Goal: Task Accomplishment & Management: Manage account settings

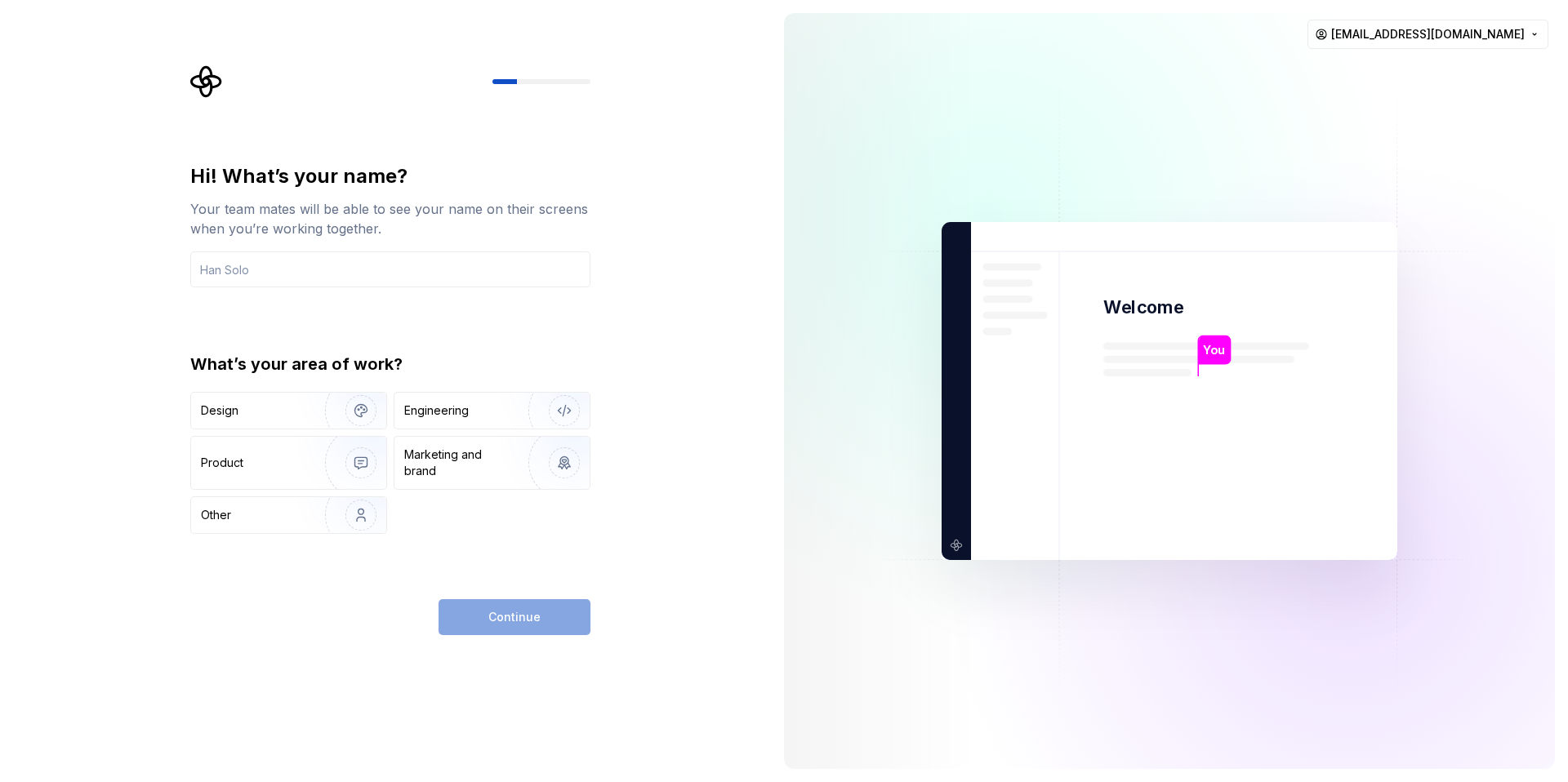
click at [746, 385] on div "Hi! What’s your name? Your team mates will be able to see your name on their sc…" at bounding box center [386, 391] width 771 height 782
click at [638, 335] on div "Hi! What’s your name? Your team mates will be able to see your name on their sc…" at bounding box center [386, 391] width 771 height 782
click at [423, 320] on div "Hi! What’s your name? Your team mates will be able to see your name on their sc…" at bounding box center [391, 349] width 400 height 371
click at [561, 355] on div "What’s your area of work?" at bounding box center [391, 364] width 400 height 23
click at [258, 43] on div "Hi! What’s your name? Your team mates will be able to see your name on their sc…" at bounding box center [386, 391] width 771 height 782
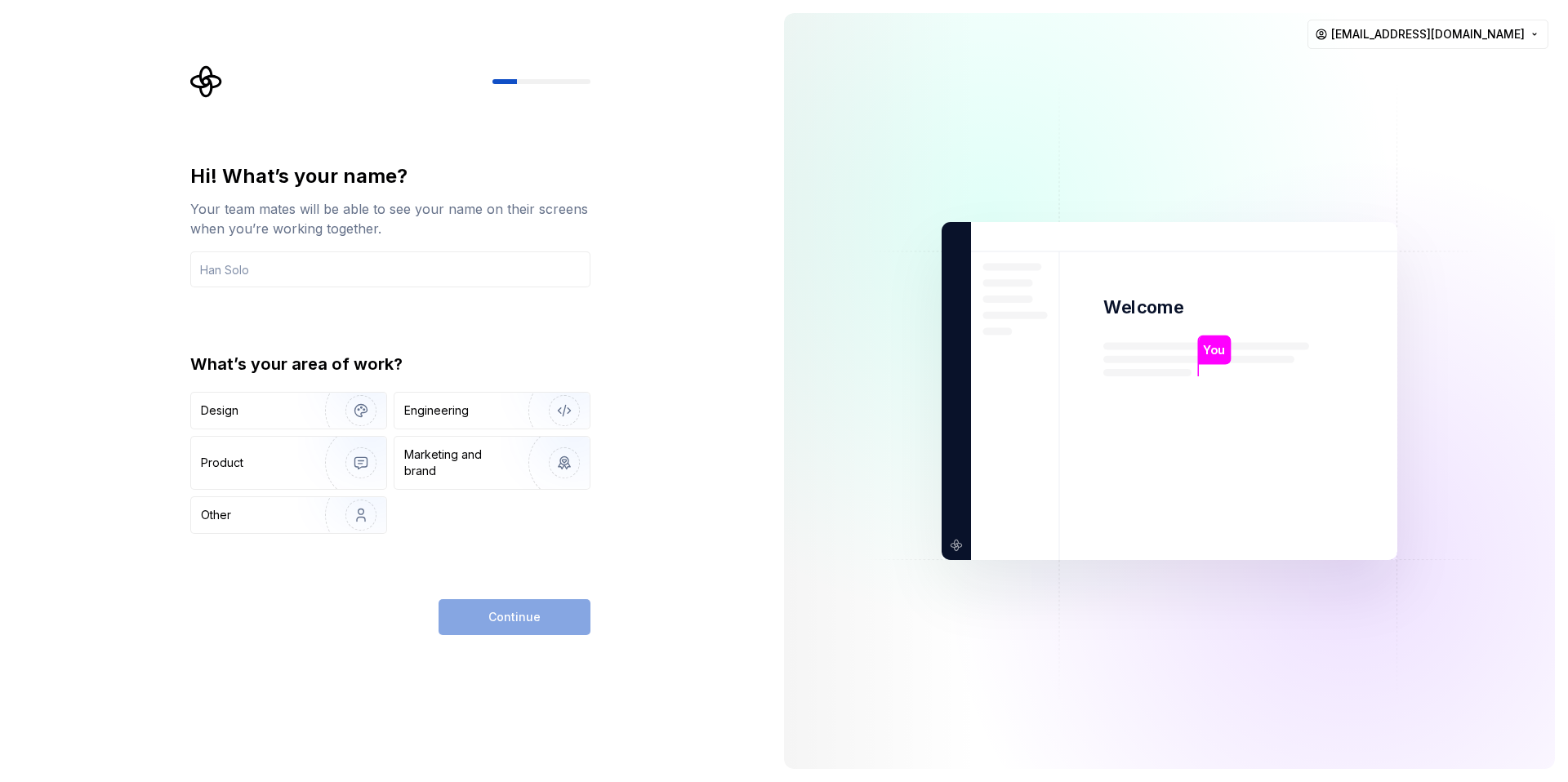
click at [105, 258] on div "Hi! What’s your name? Your team mates will be able to see your name on their sc…" at bounding box center [386, 391] width 771 height 782
click at [948, 213] on img at bounding box center [1169, 391] width 662 height 771
click at [1439, 38] on html "Hi! What’s your name? Your team mates will be able to see your name on their sc…" at bounding box center [784, 391] width 1568 height 782
click at [1402, 95] on div "Delete account" at bounding box center [1446, 103] width 155 height 17
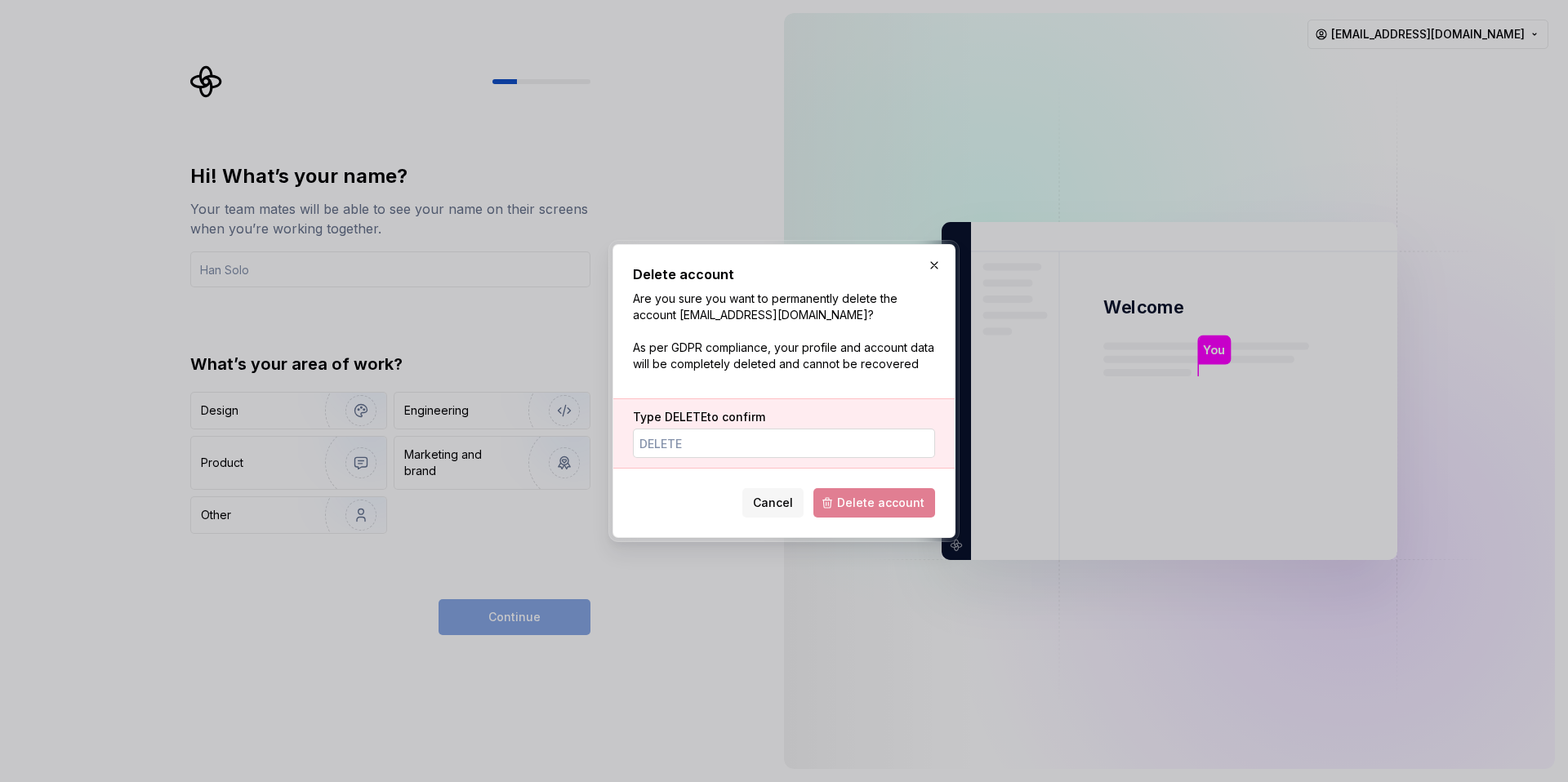
click at [854, 454] on input "Type DELETE to confirm" at bounding box center [784, 443] width 302 height 29
type input "木"
type input "DELETE"
click at [891, 509] on span "Delete account" at bounding box center [881, 502] width 87 height 17
click at [850, 441] on input "DELETE" at bounding box center [784, 443] width 302 height 29
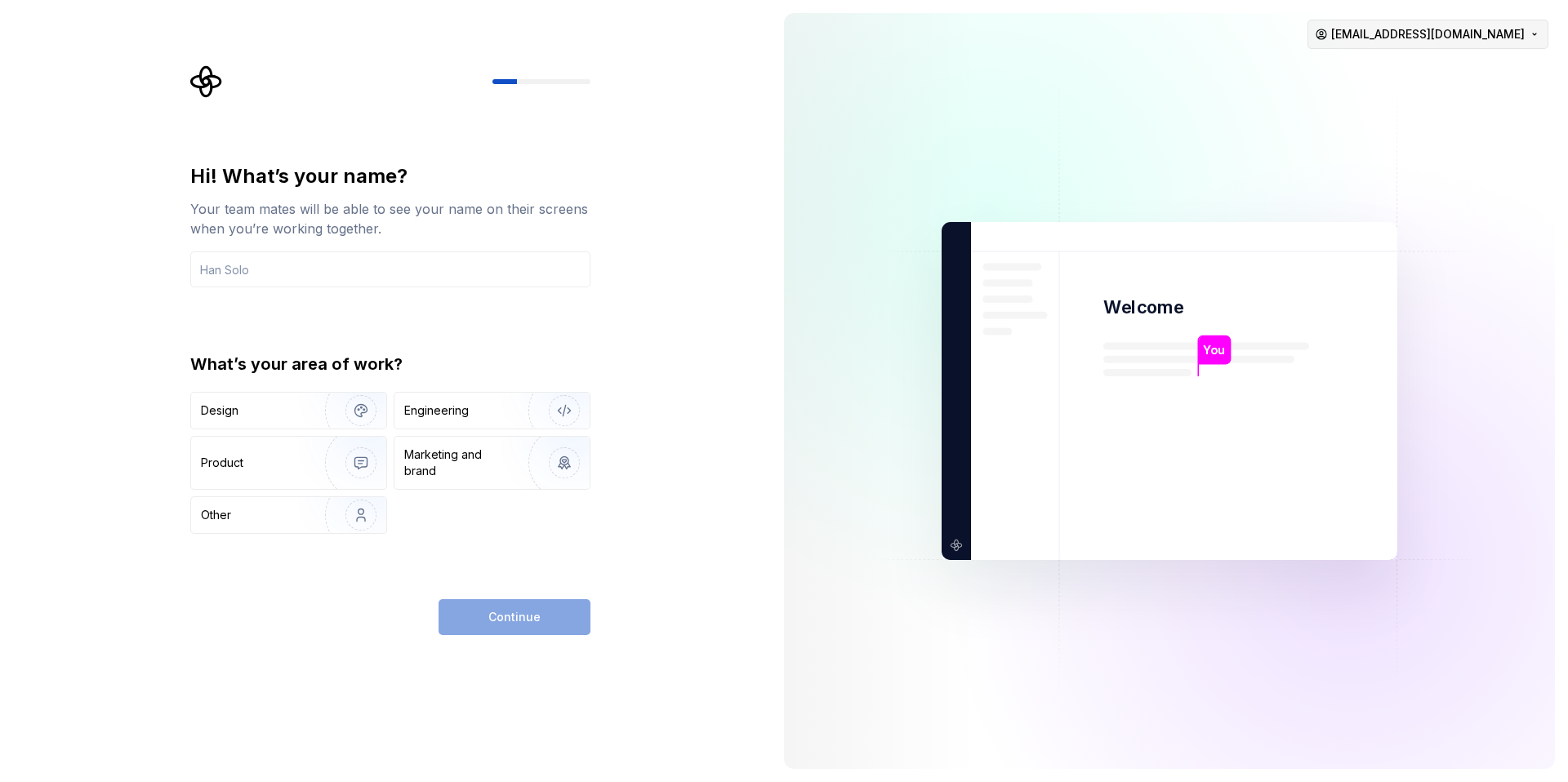
click at [1479, 33] on html "Hi! What’s your name? Your team mates will be able to see your name on their sc…" at bounding box center [784, 391] width 1568 height 782
click at [1428, 106] on div "Delete account" at bounding box center [1446, 103] width 155 height 17
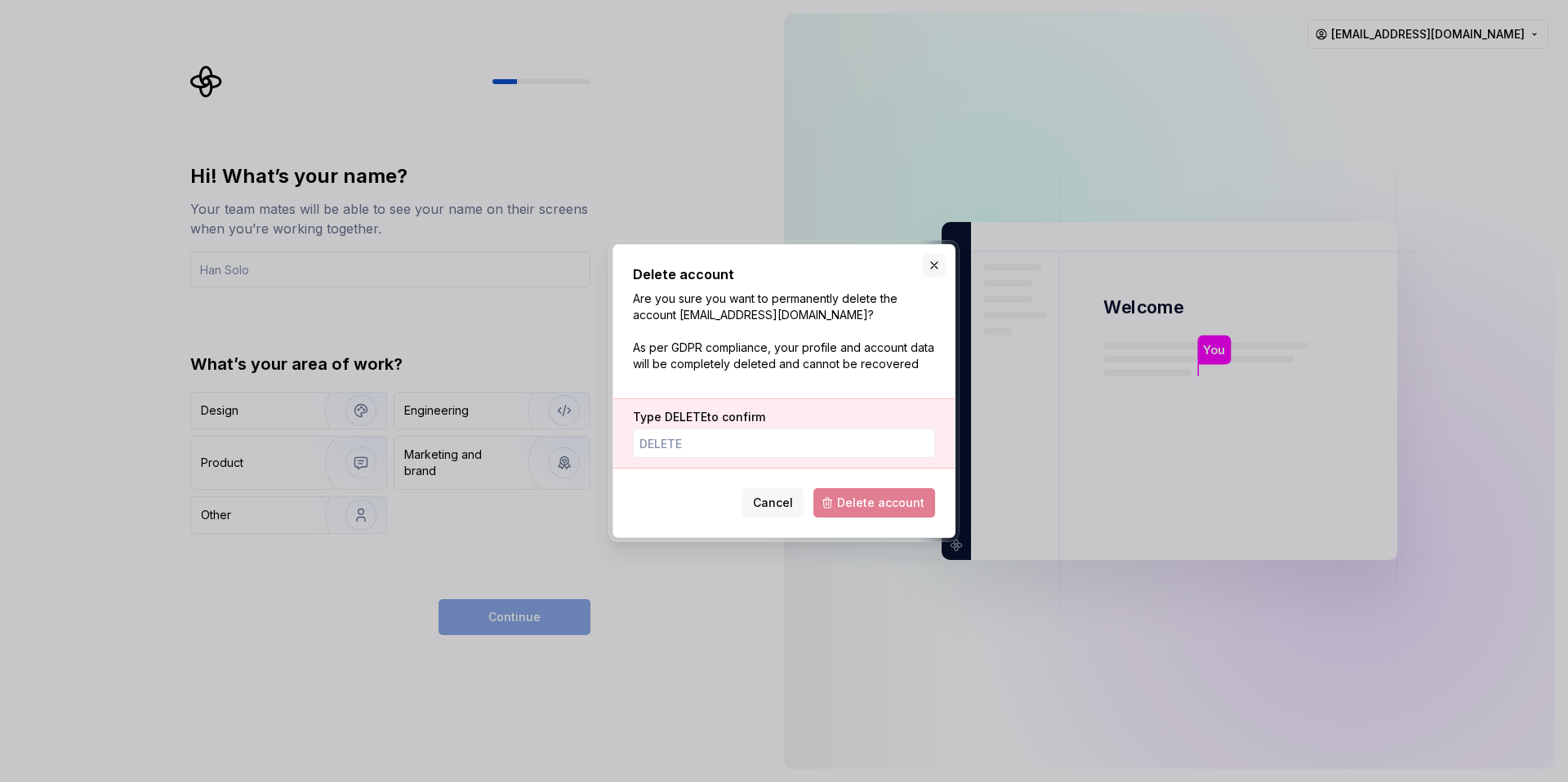
click at [930, 267] on button "button" at bounding box center [935, 265] width 23 height 23
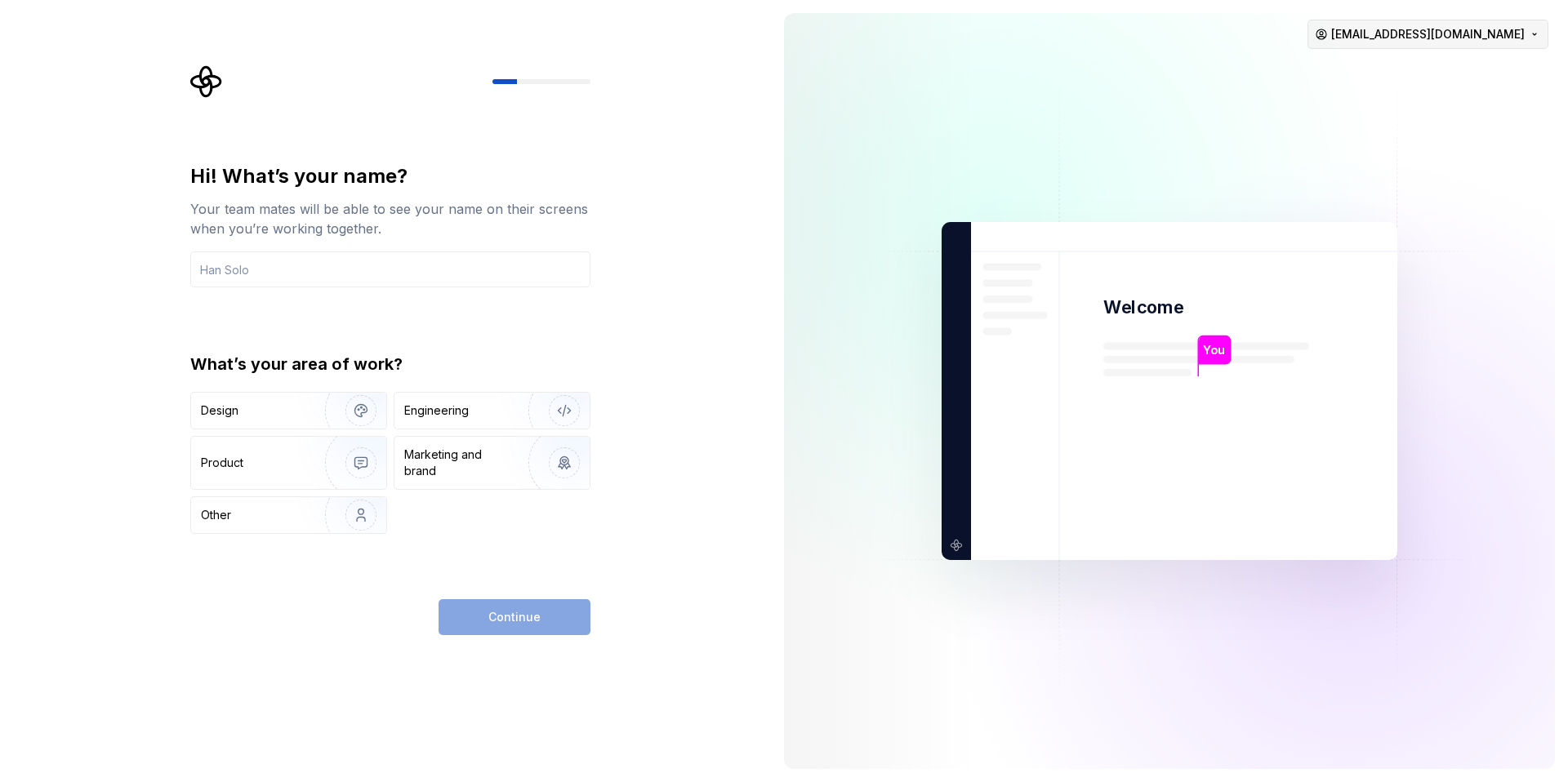
click at [1495, 36] on html "Hi! What’s your name? Your team mates will be able to see your name on their sc…" at bounding box center [784, 391] width 1568 height 782
click at [1446, 77] on div "Sign out" at bounding box center [1446, 69] width 155 height 17
click at [273, 271] on input "text" at bounding box center [391, 269] width 400 height 36
type input "Winson Group"
click at [243, 573] on div "Hi! What’s your name? Your team mates will be able to see your name on their sc…" at bounding box center [391, 399] width 400 height 472
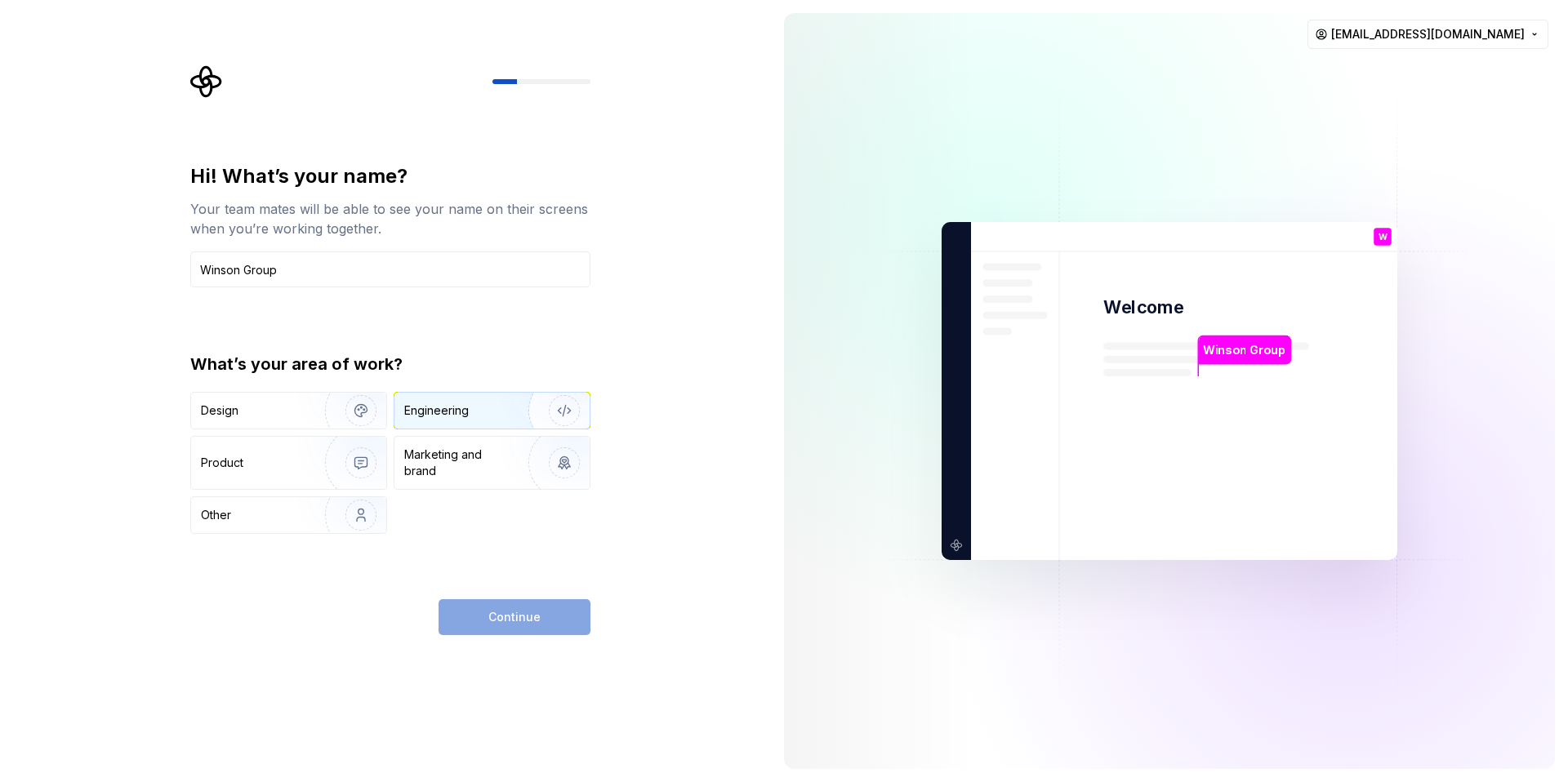
click at [477, 418] on div "Engineering" at bounding box center [469, 410] width 130 height 17
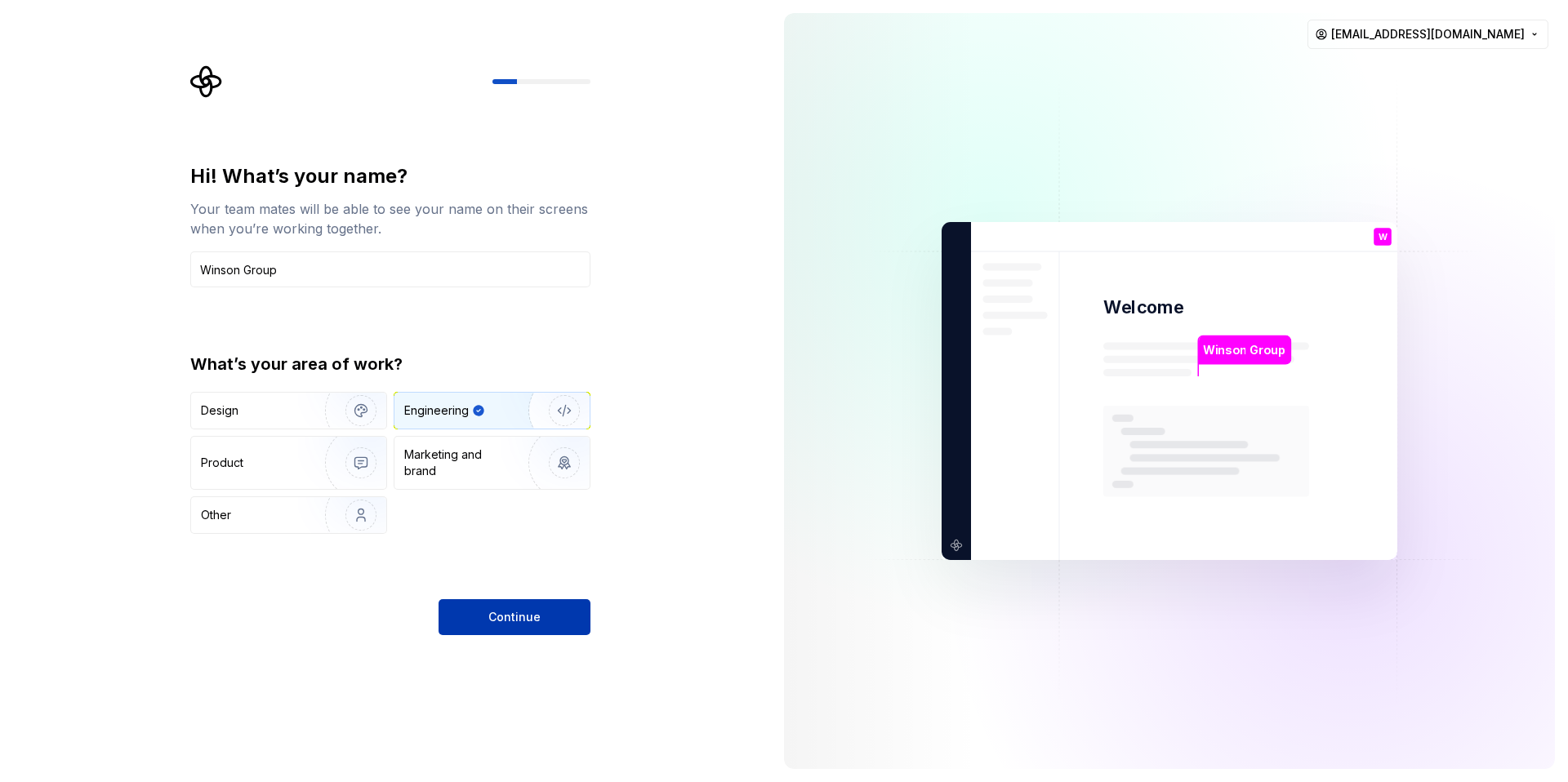
click at [491, 623] on span "Continue" at bounding box center [515, 617] width 52 height 17
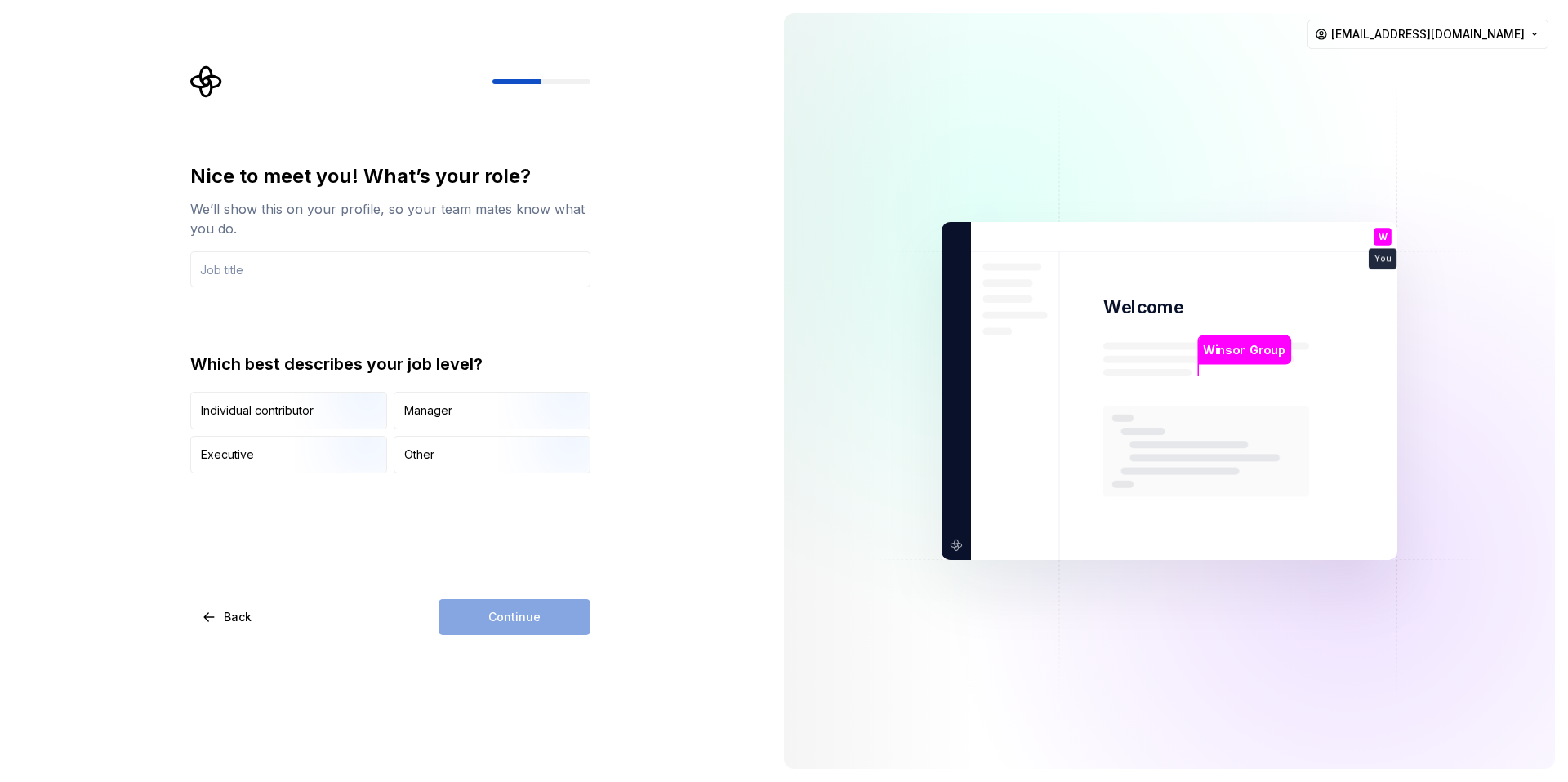
click at [649, 459] on div "Nice to meet you! What’s your role? We’ll show this on your profile, so your te…" at bounding box center [386, 391] width 771 height 782
click at [470, 415] on div "Manager" at bounding box center [492, 410] width 195 height 36
click at [439, 271] on input "text" at bounding box center [391, 269] width 400 height 36
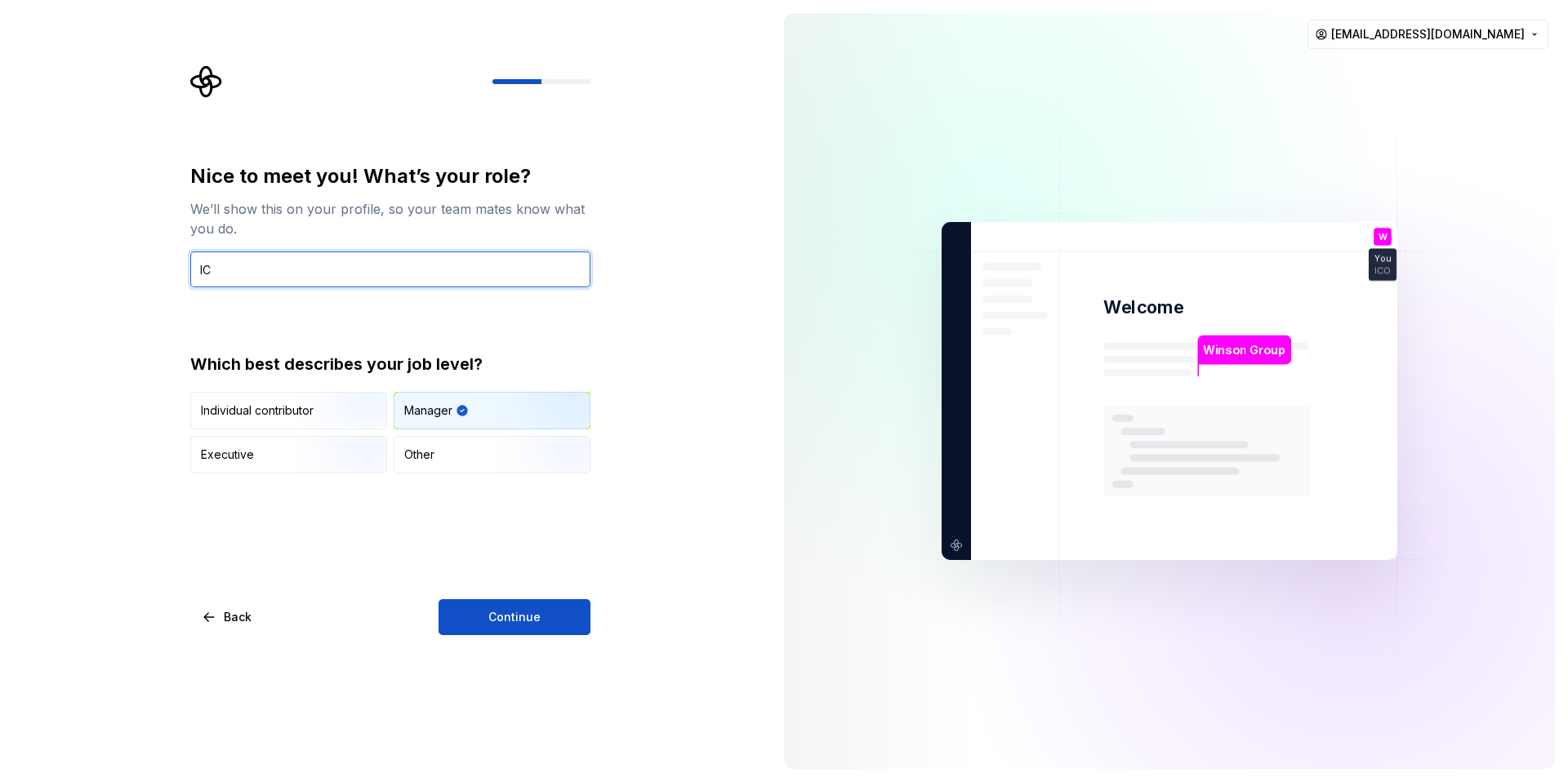
type input "I"
click at [413, 267] on input "CIO" at bounding box center [391, 269] width 400 height 36
type input "I"
type input "IT Dept"
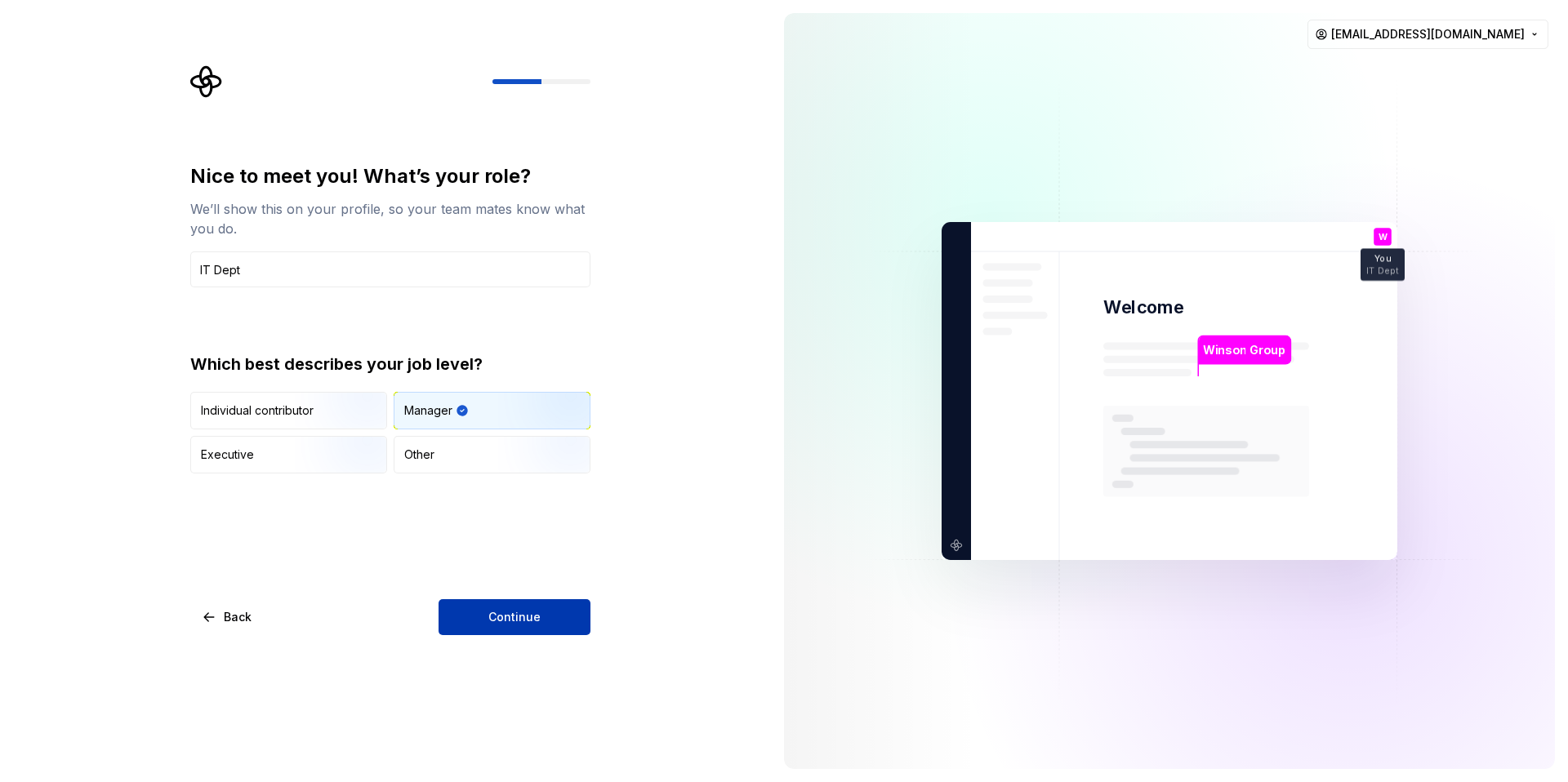
click at [545, 626] on button "Continue" at bounding box center [514, 617] width 152 height 36
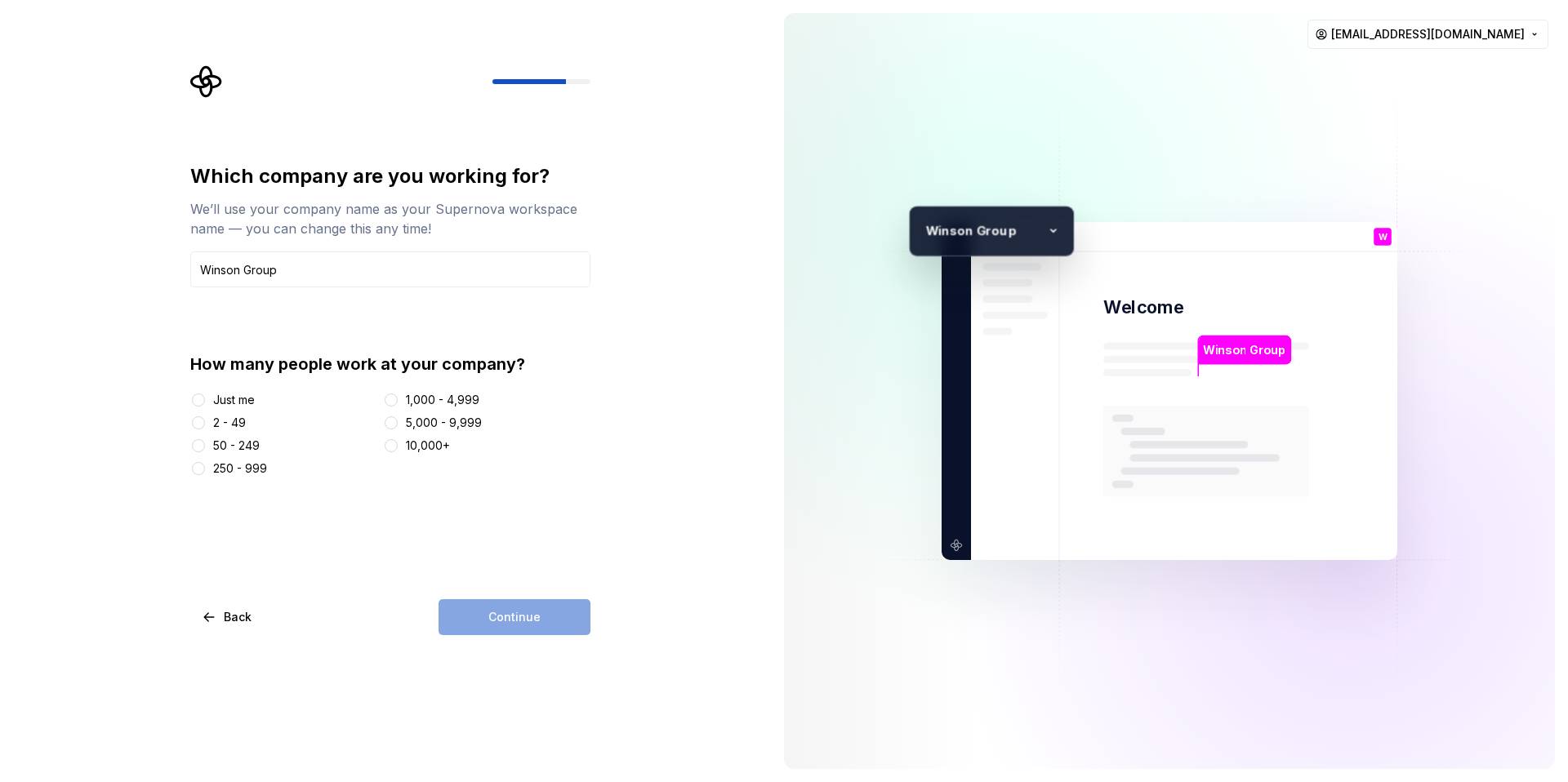
type input "Winson Group"
click at [241, 444] on div "50 - 249" at bounding box center [236, 446] width 47 height 17
click at [205, 444] on button "50 - 249" at bounding box center [198, 445] width 13 height 13
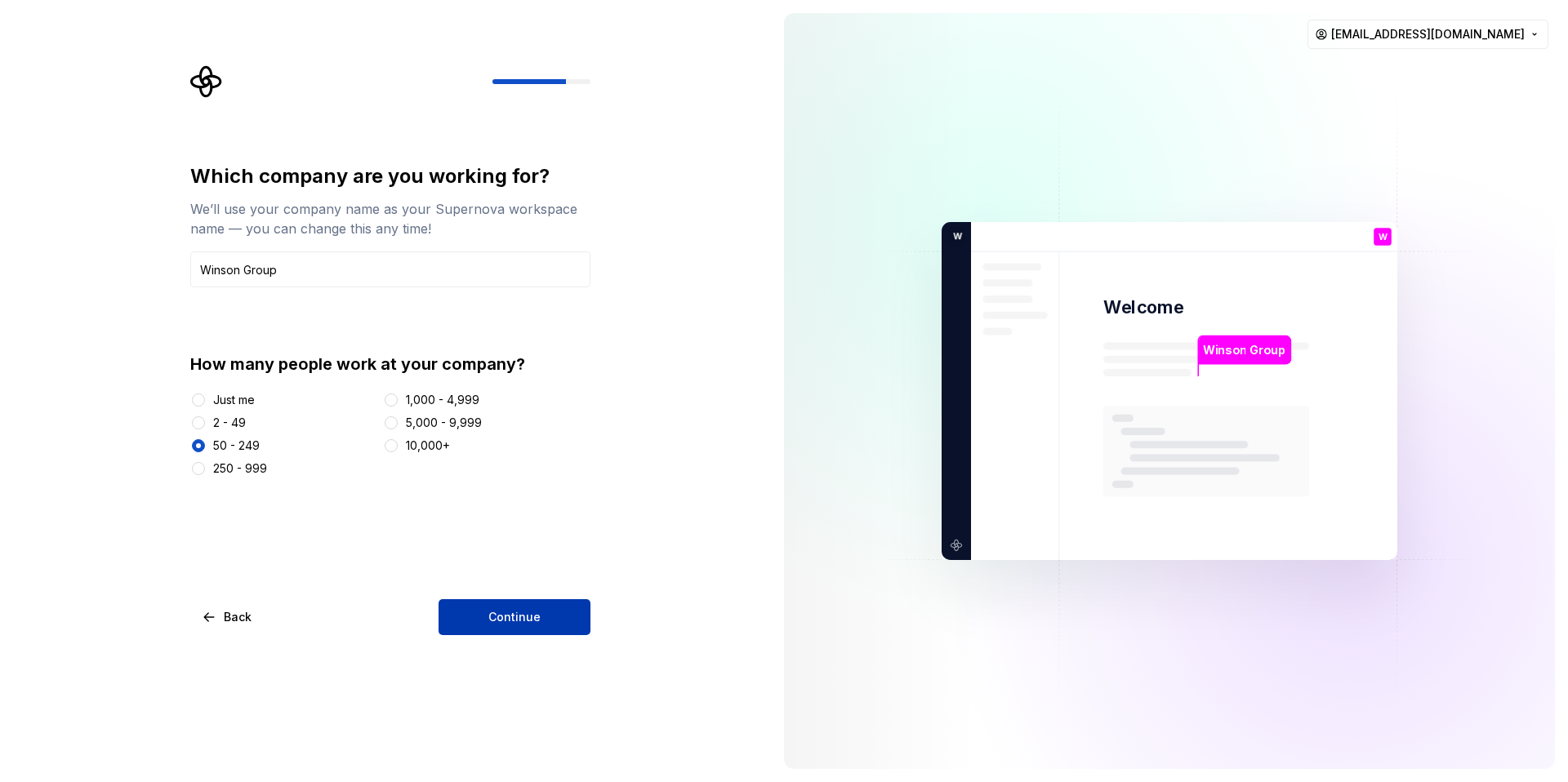
click at [510, 613] on span "Continue" at bounding box center [515, 617] width 52 height 17
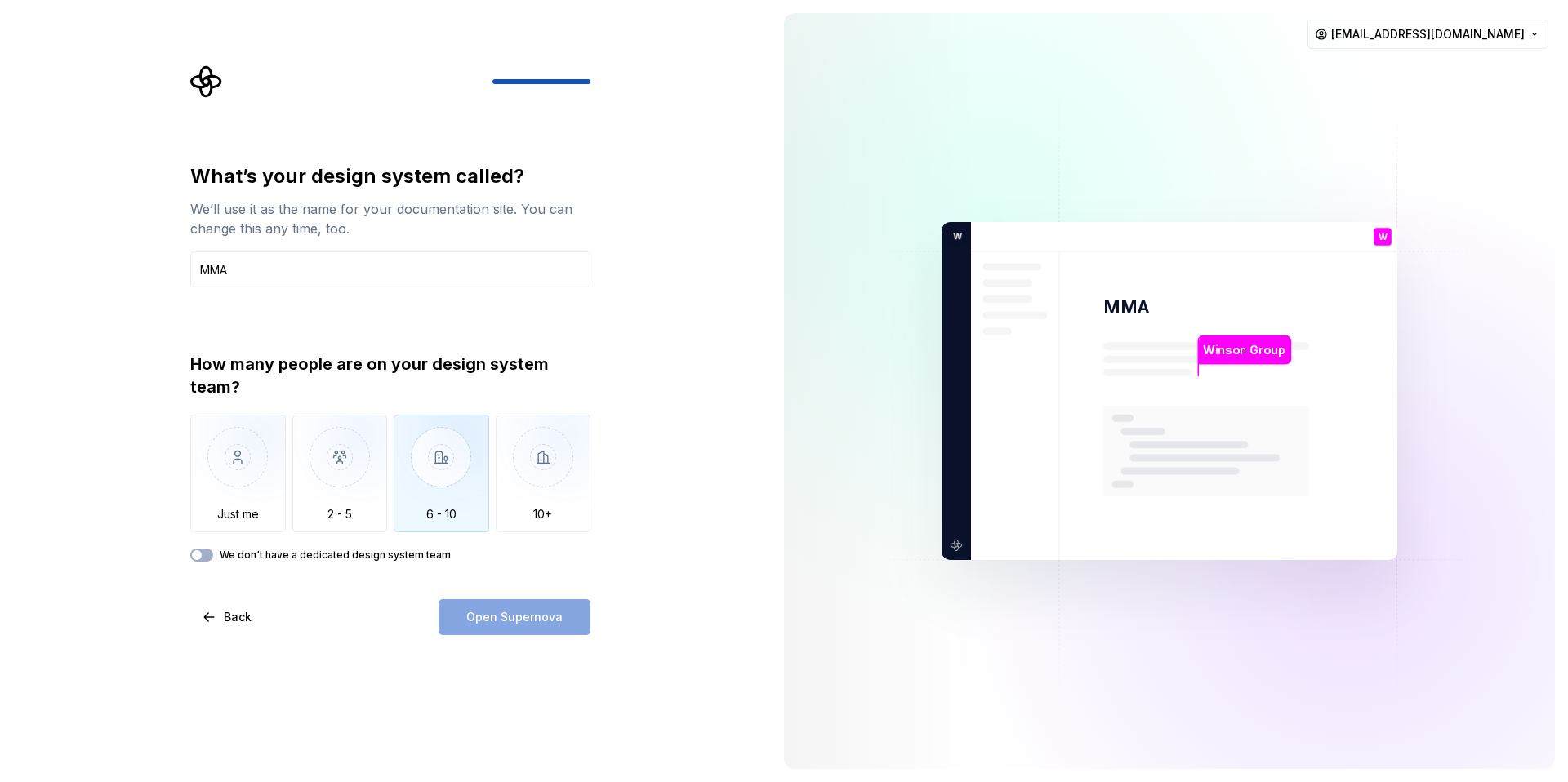
type input "MMA"
click at [434, 476] on img "button" at bounding box center [441, 469] width 95 height 110
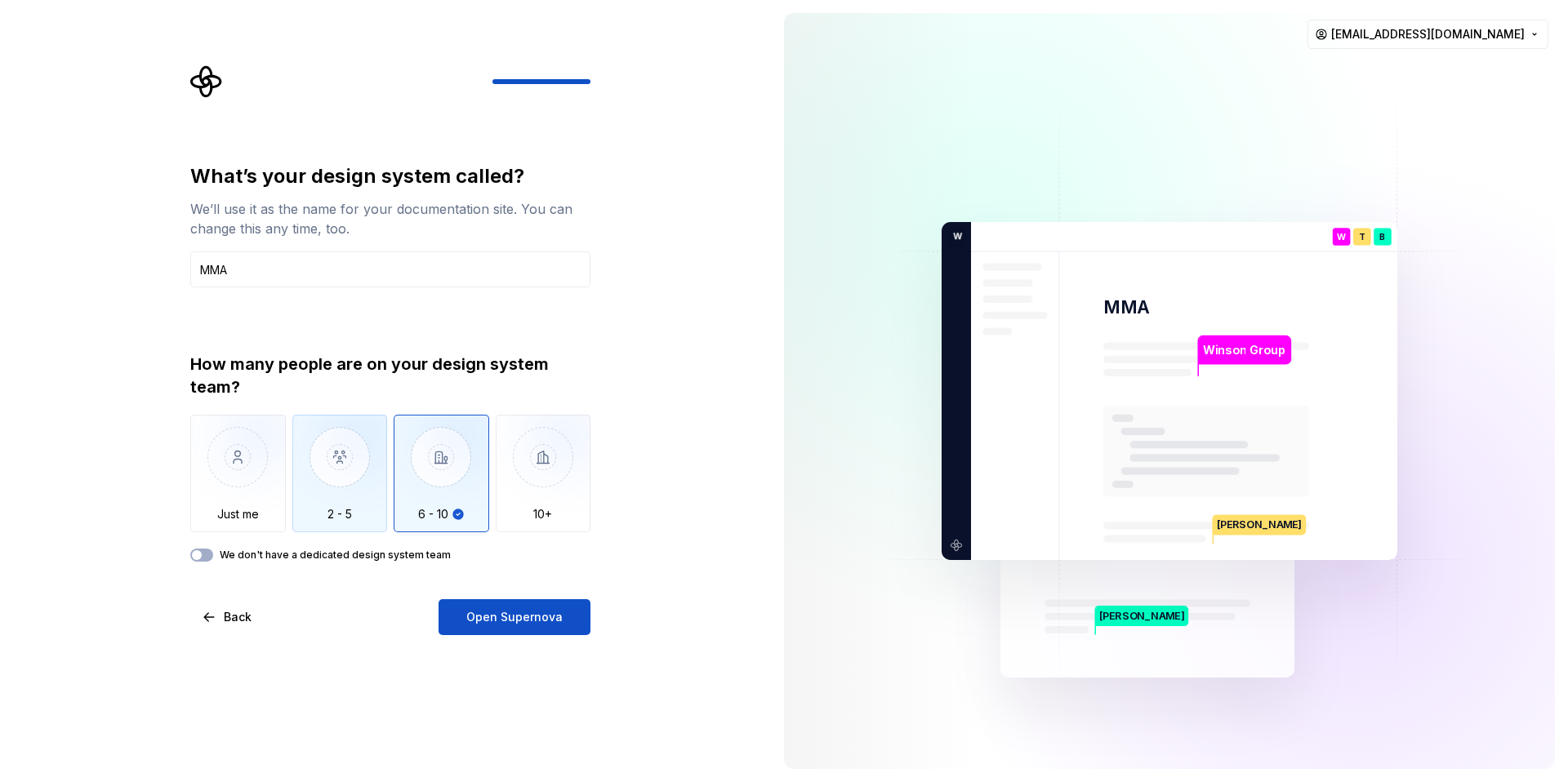
click at [361, 484] on img "button" at bounding box center [340, 469] width 95 height 110
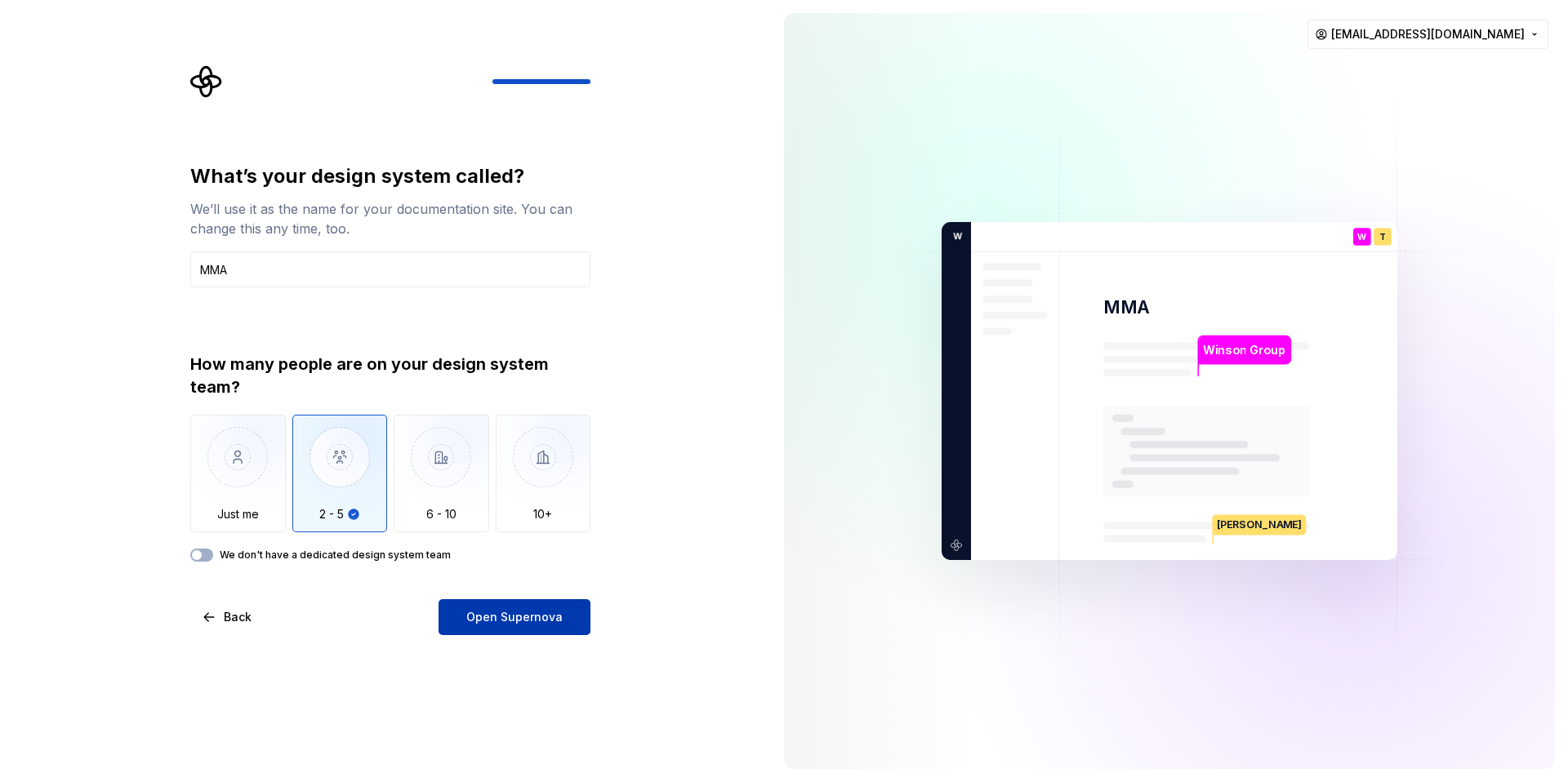
click at [482, 615] on span "Open Supernova" at bounding box center [514, 617] width 96 height 17
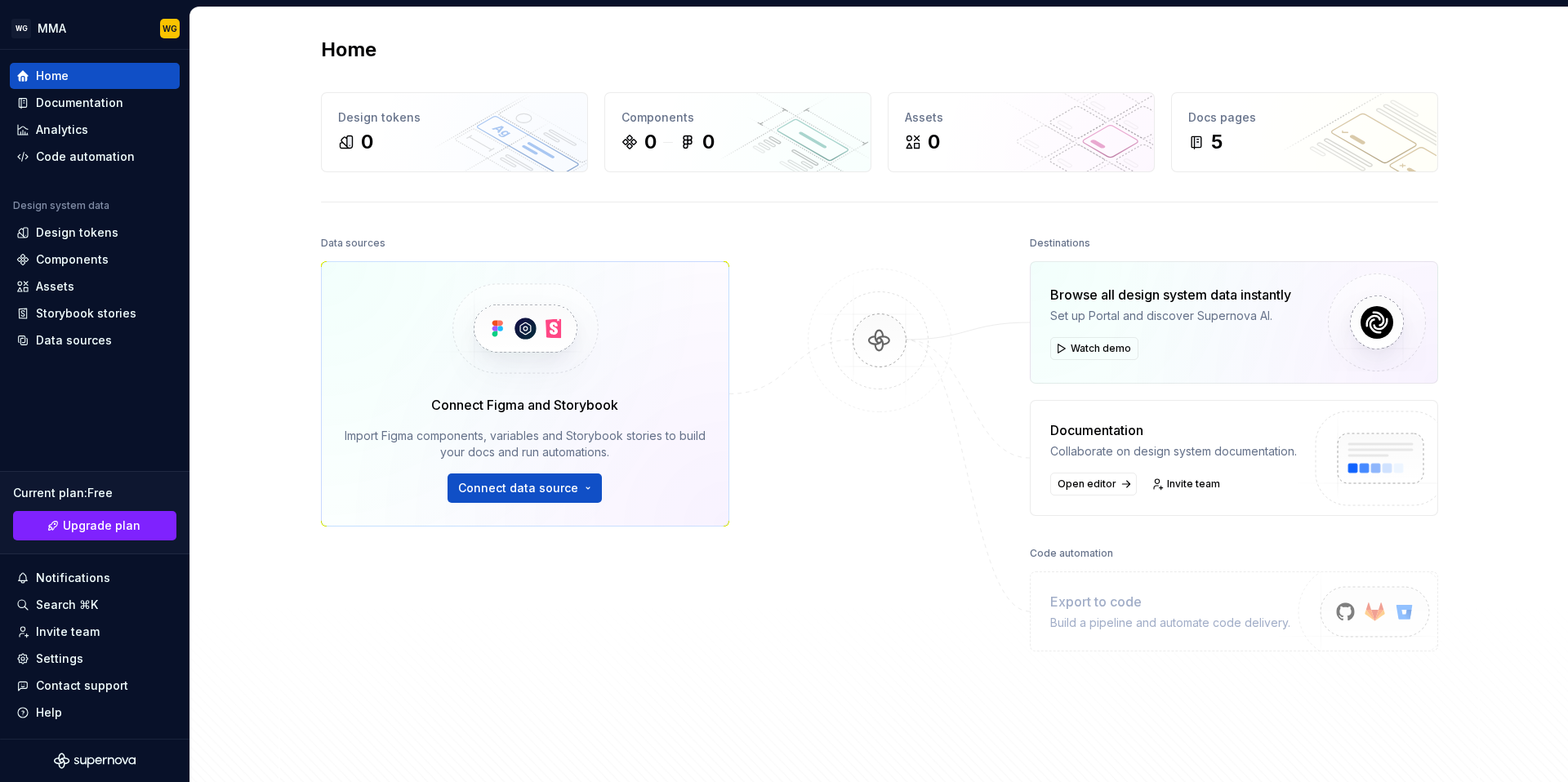
click at [317, 465] on div "Home Design tokens 0 Components 0 0 Assets 0 Docs pages 5 Data sources Connect …" at bounding box center [879, 402] width 1176 height 789
click at [129, 521] on span "Upgrade plan" at bounding box center [102, 526] width 78 height 17
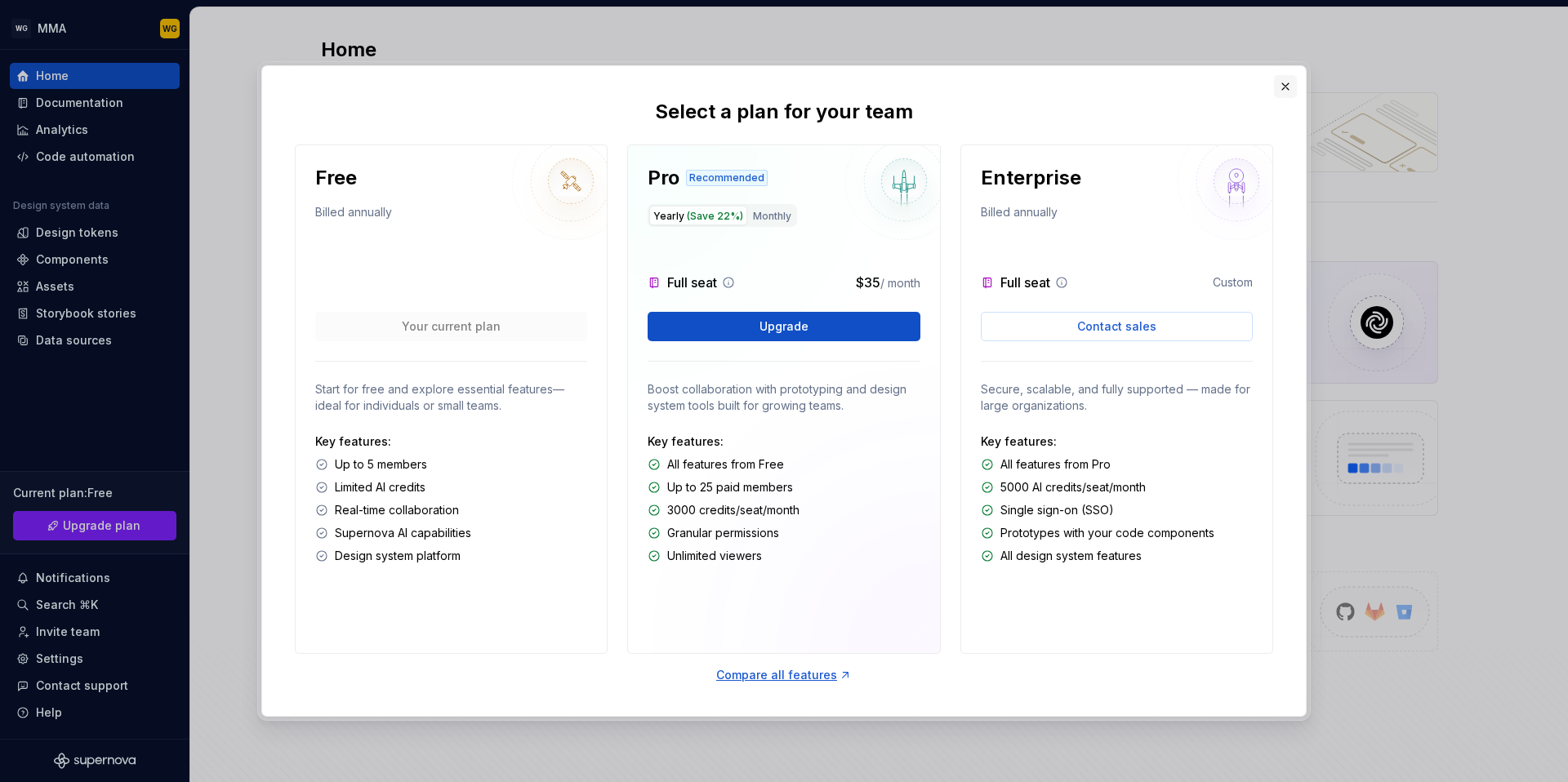
click at [1282, 85] on button "button" at bounding box center [1285, 86] width 23 height 23
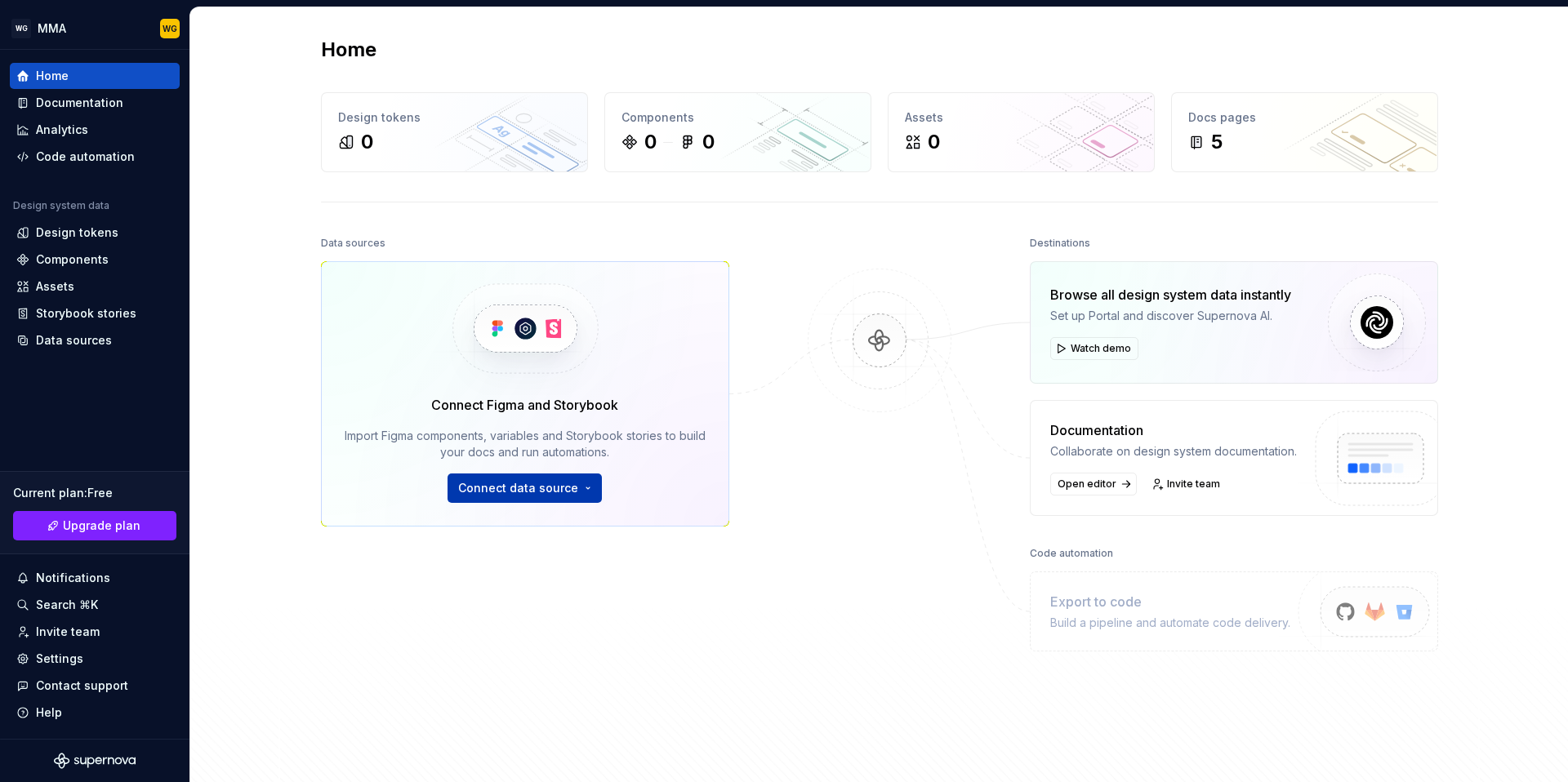
click at [592, 487] on button "Connect data source" at bounding box center [525, 489] width 154 height 29
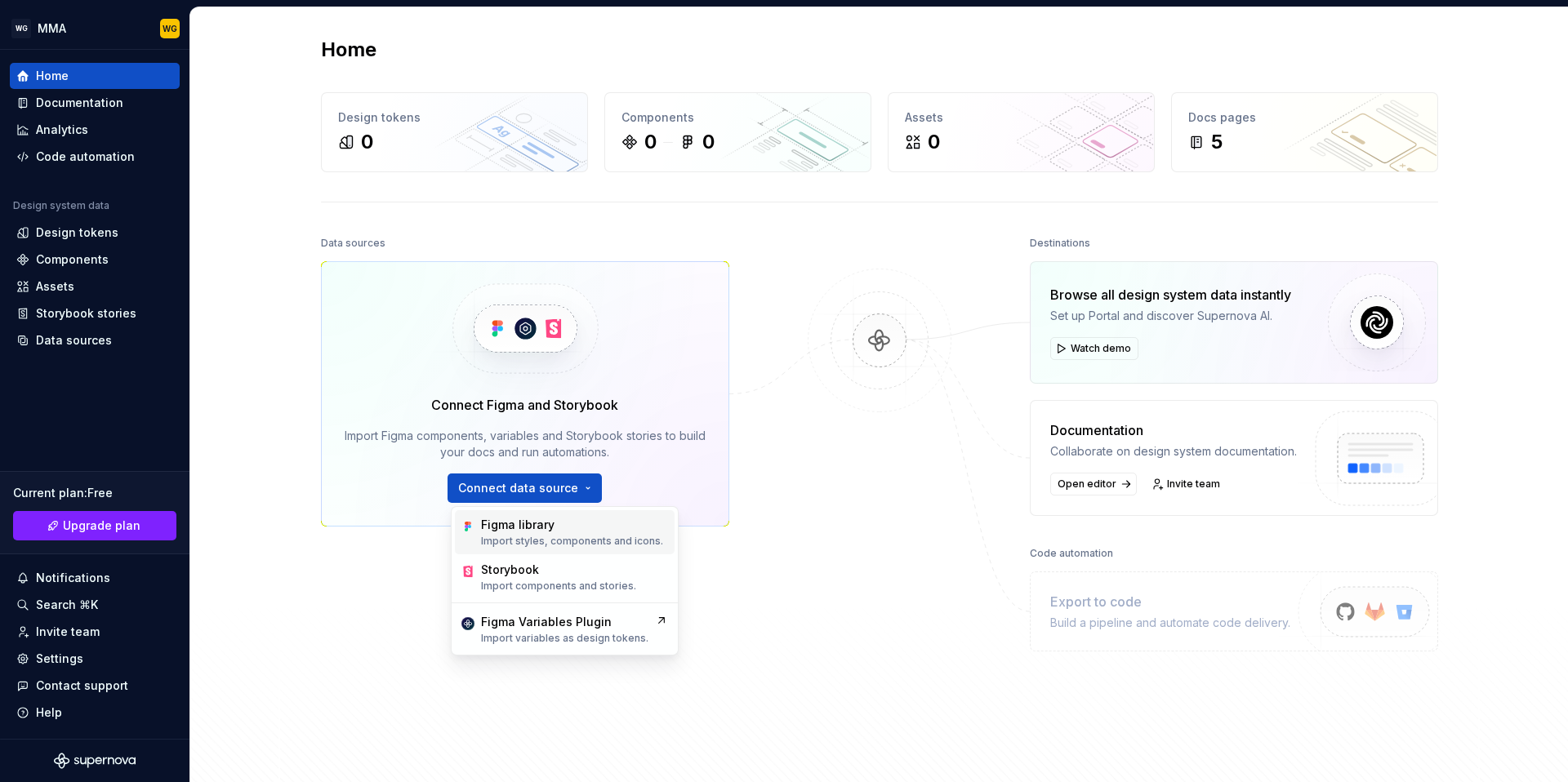
click at [592, 535] on p "Import styles, components and icons." at bounding box center [571, 541] width 182 height 13
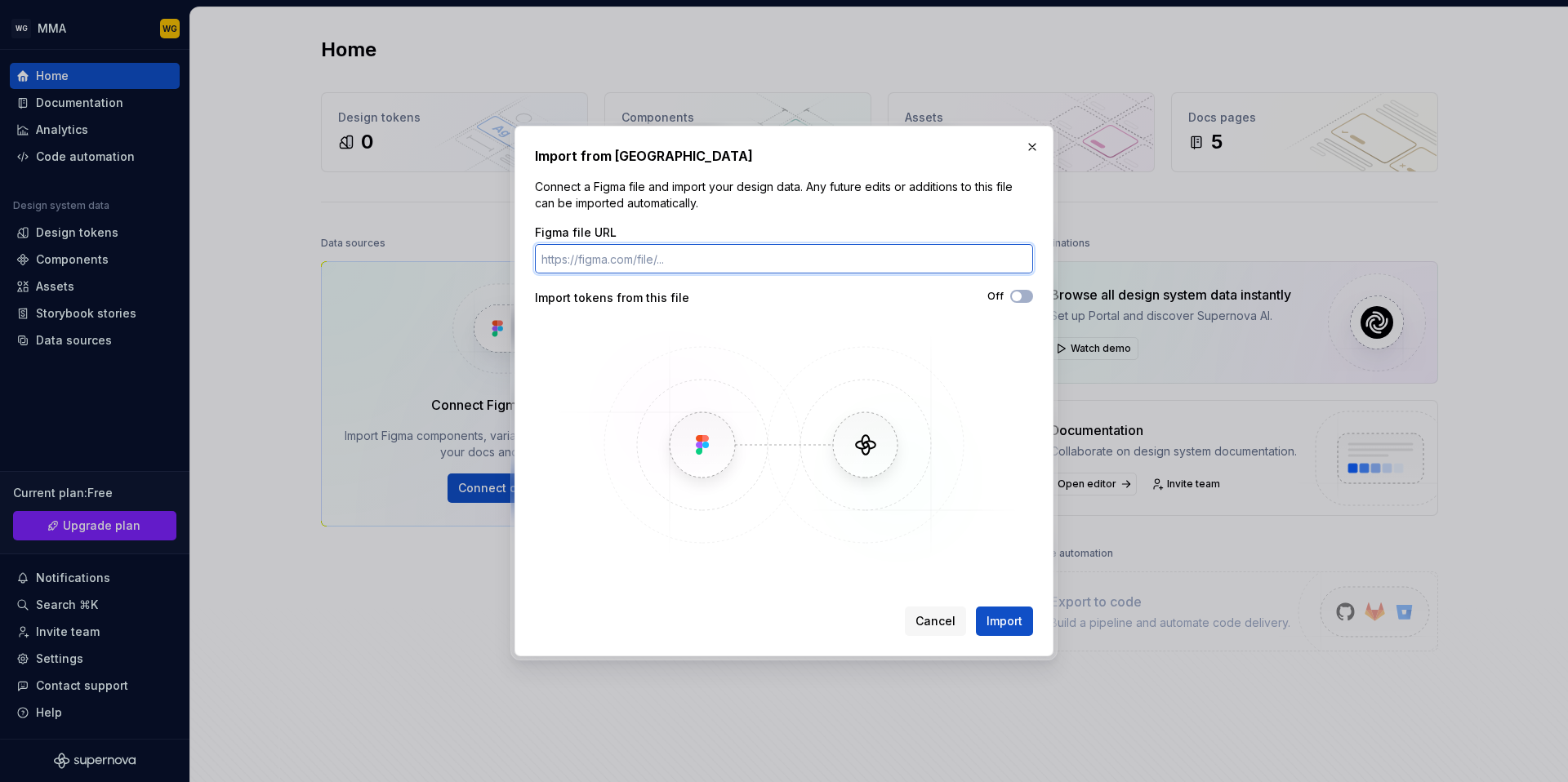
paste input "[URL][DOMAIN_NAME]"
type input "[URL][DOMAIN_NAME]"
click at [1024, 292] on button "Off" at bounding box center [1022, 295] width 23 height 13
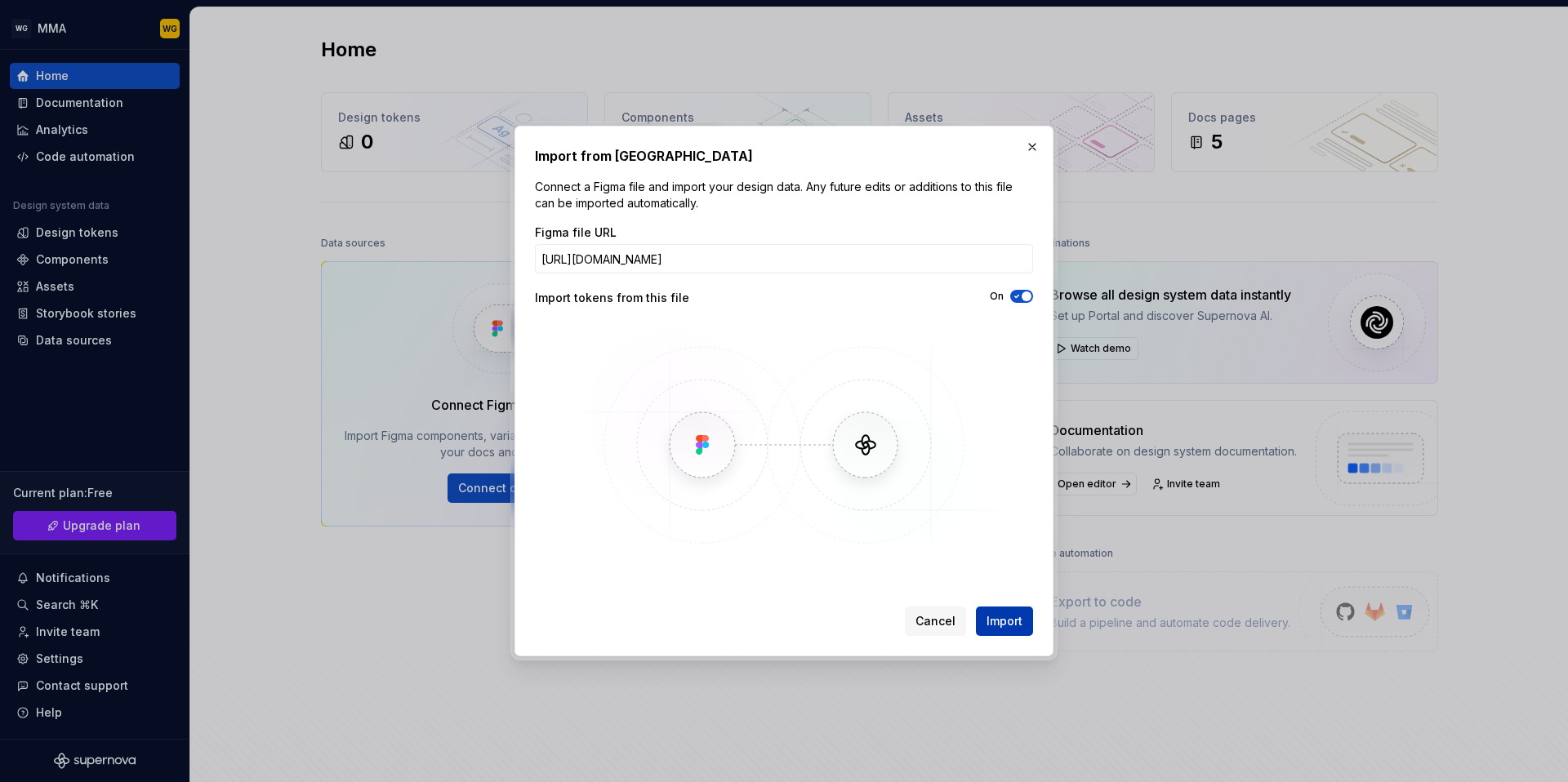
click at [1004, 624] on span "Import" at bounding box center [1005, 621] width 36 height 17
click at [1025, 623] on button "Import" at bounding box center [1005, 622] width 57 height 29
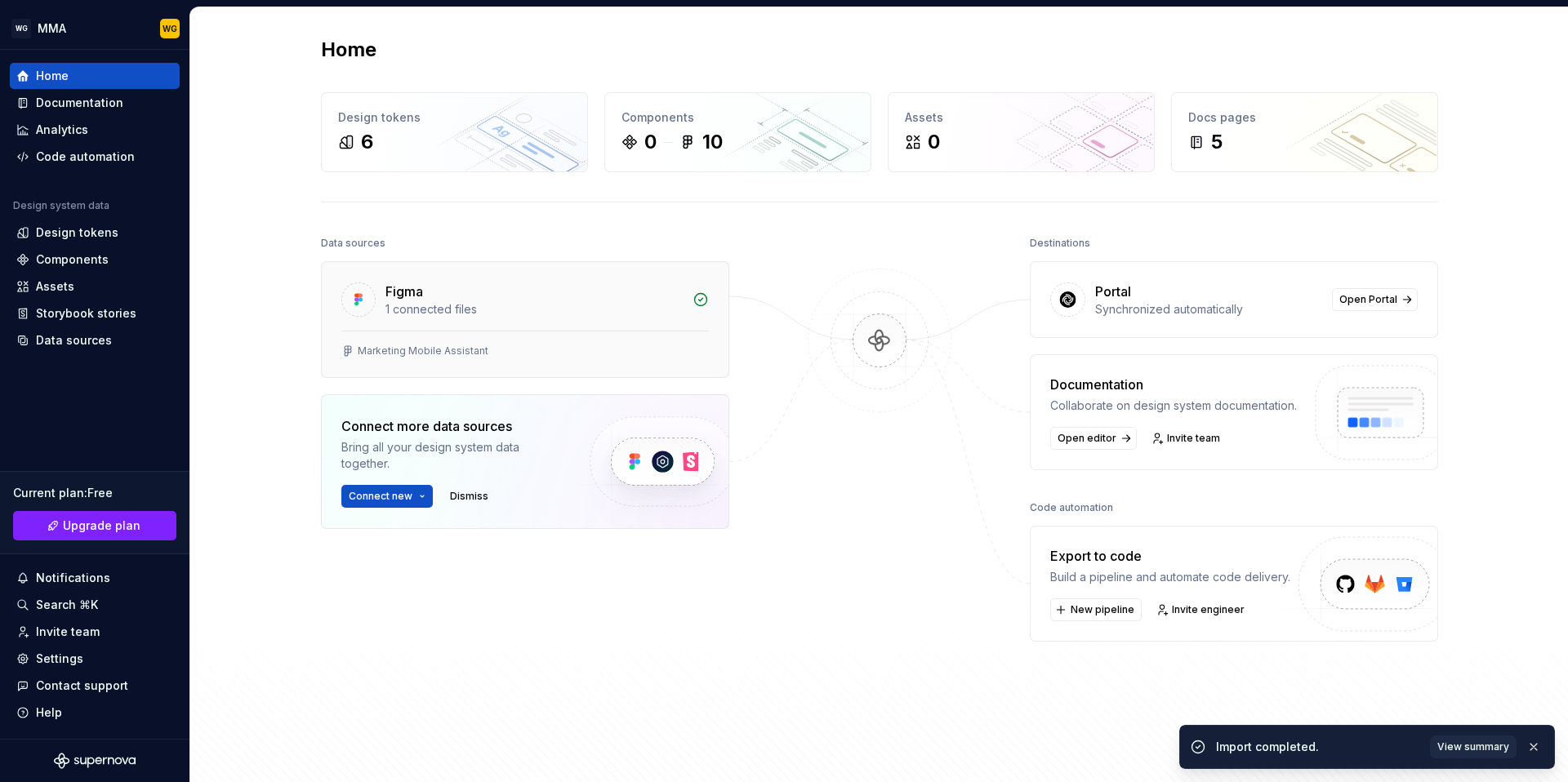
click at [447, 299] on div "Figma" at bounding box center [534, 291] width 297 height 19
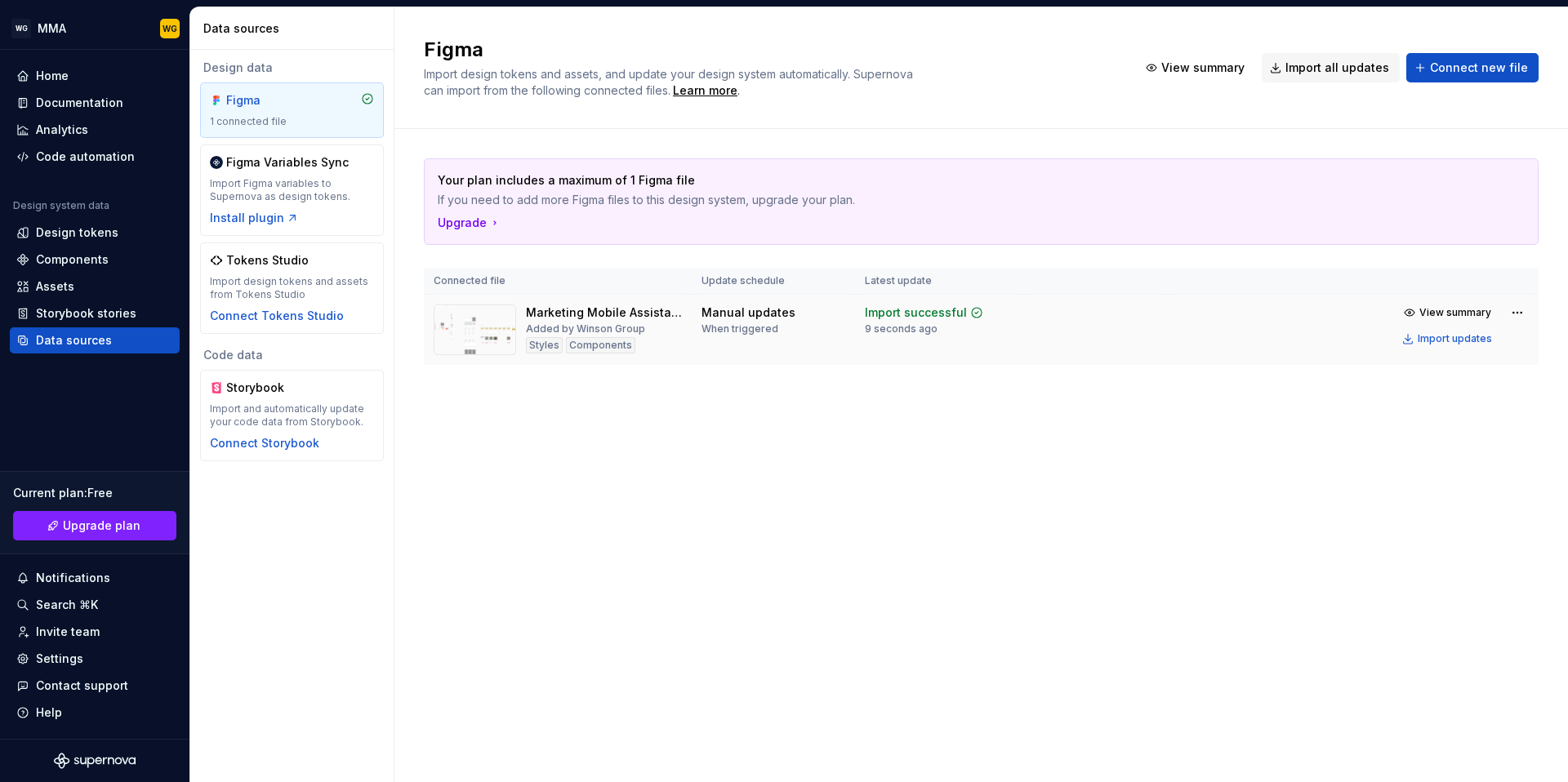
click at [497, 318] on img at bounding box center [474, 330] width 83 height 51
click at [848, 372] on div "Your plan includes a maximum of 1 Figma file If you need to add more Figma file…" at bounding box center [981, 278] width 1115 height 298
click at [633, 411] on div "Your plan includes a maximum of 1 Figma file If you need to add more Figma file…" at bounding box center [981, 278] width 1115 height 298
click at [57, 664] on div "Settings" at bounding box center [59, 659] width 48 height 17
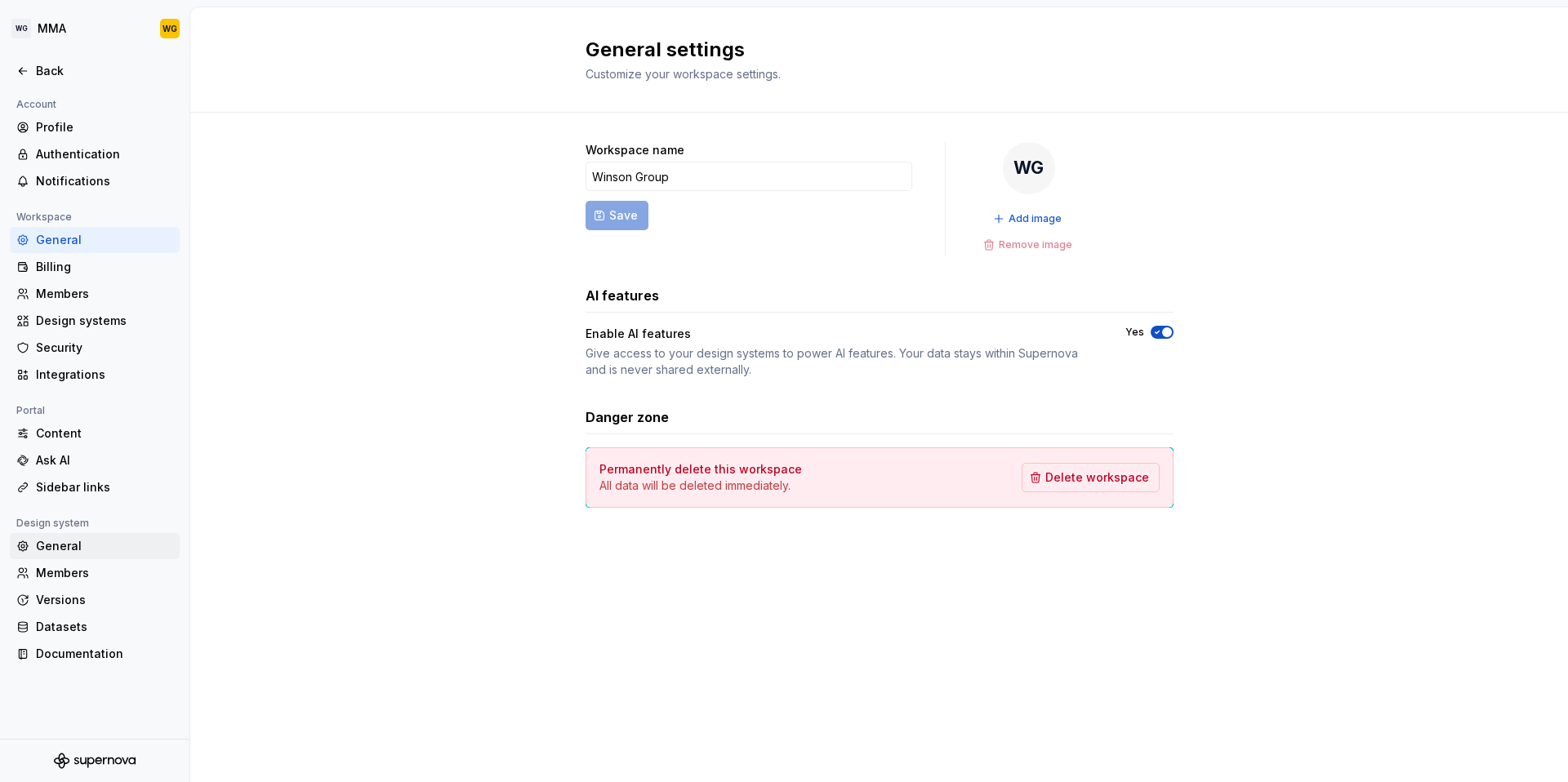
click at [97, 534] on div "General" at bounding box center [94, 546] width 170 height 26
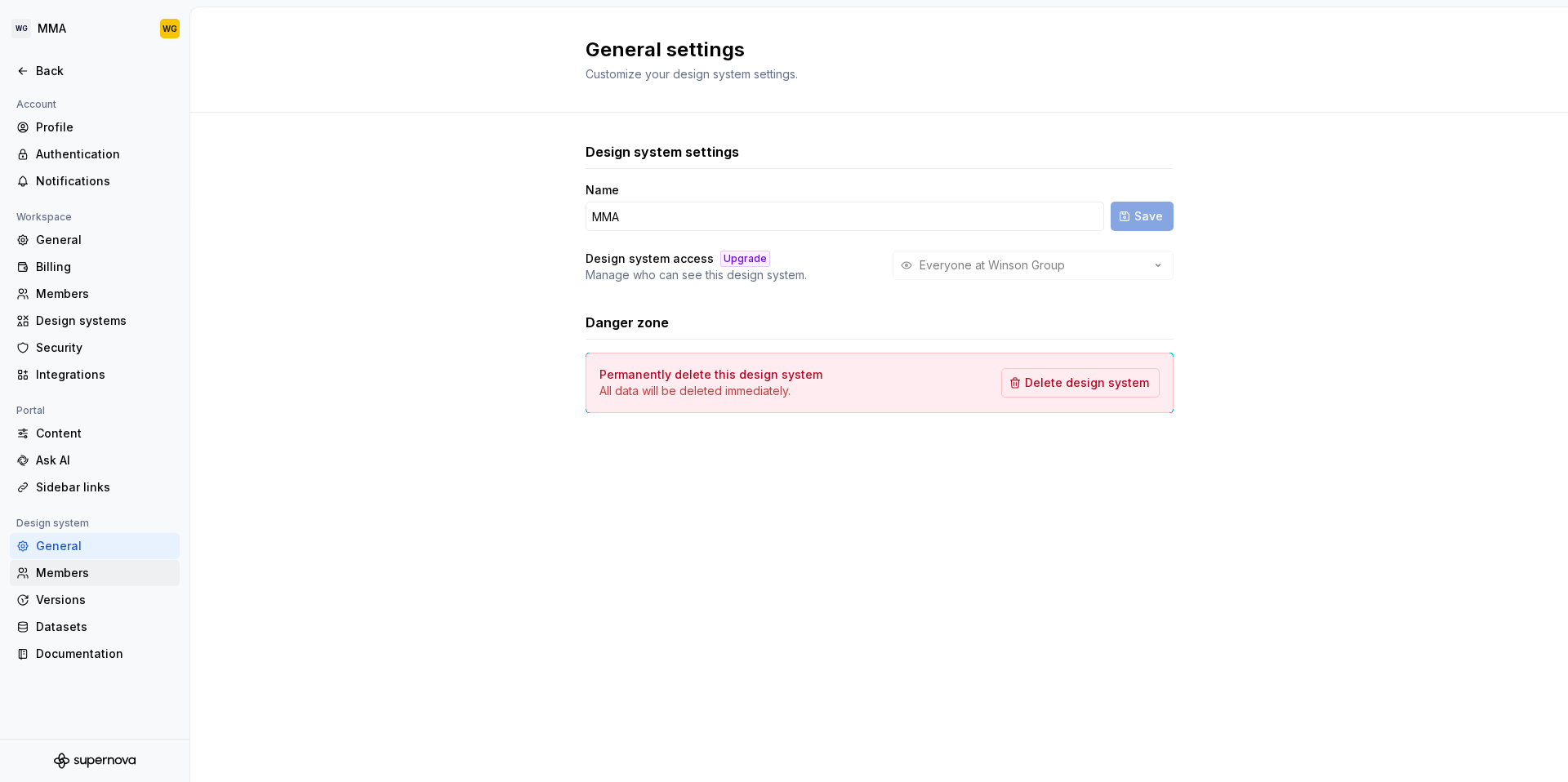
click at [96, 582] on div "Members" at bounding box center [94, 573] width 170 height 26
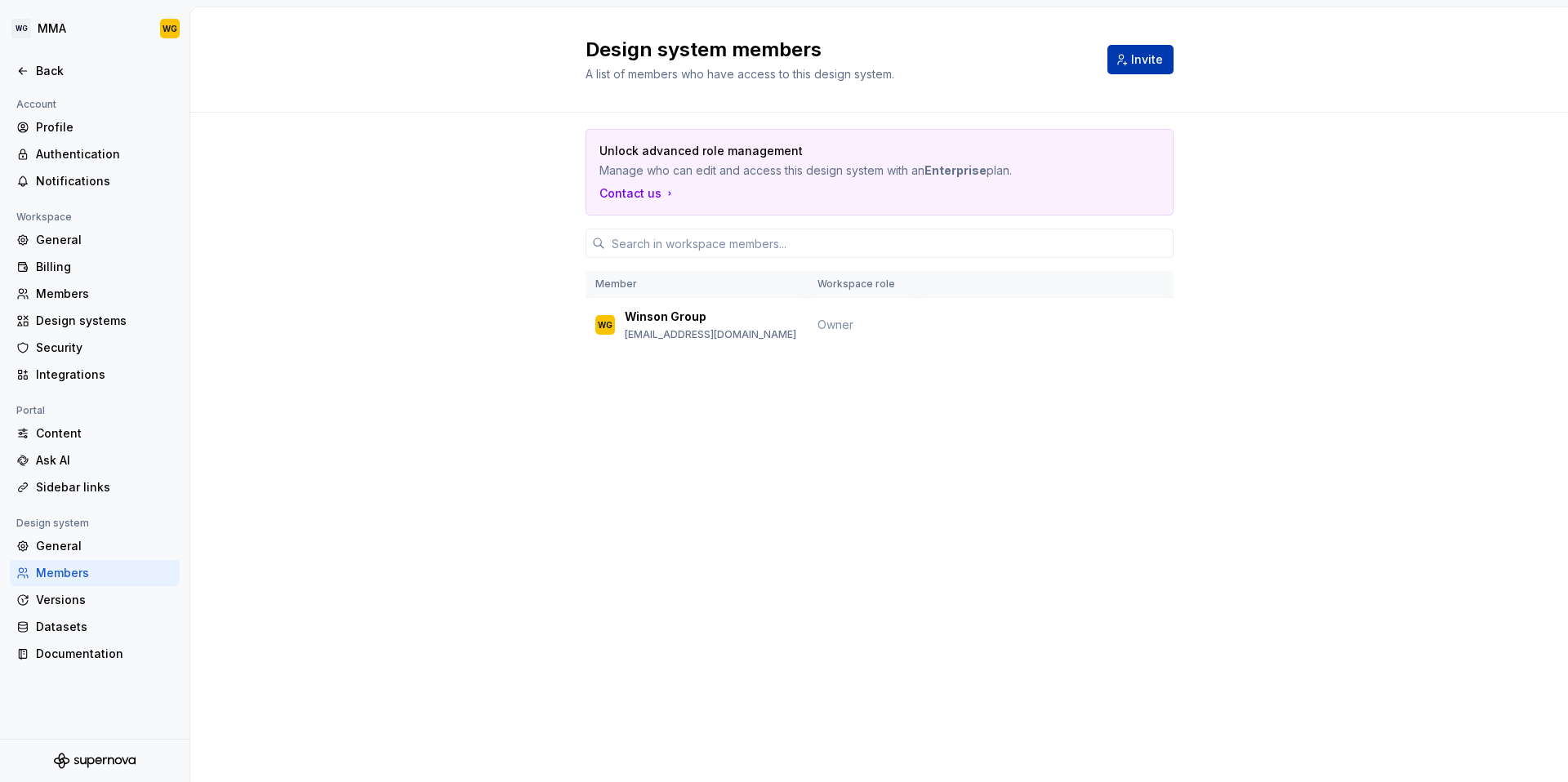
click at [1136, 64] on span "Invite" at bounding box center [1146, 59] width 32 height 17
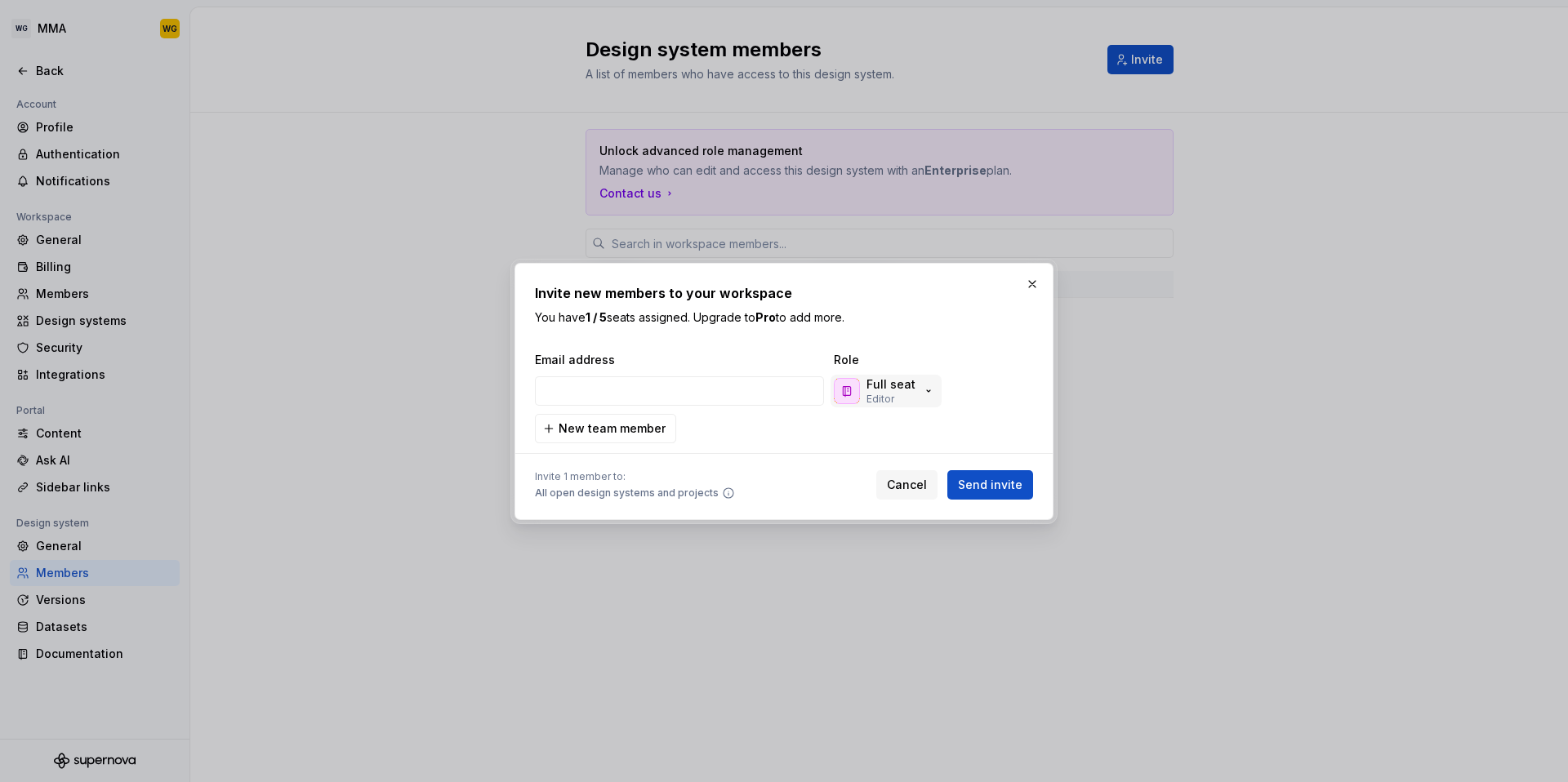
click at [922, 391] on icon "button" at bounding box center [928, 391] width 13 height 13
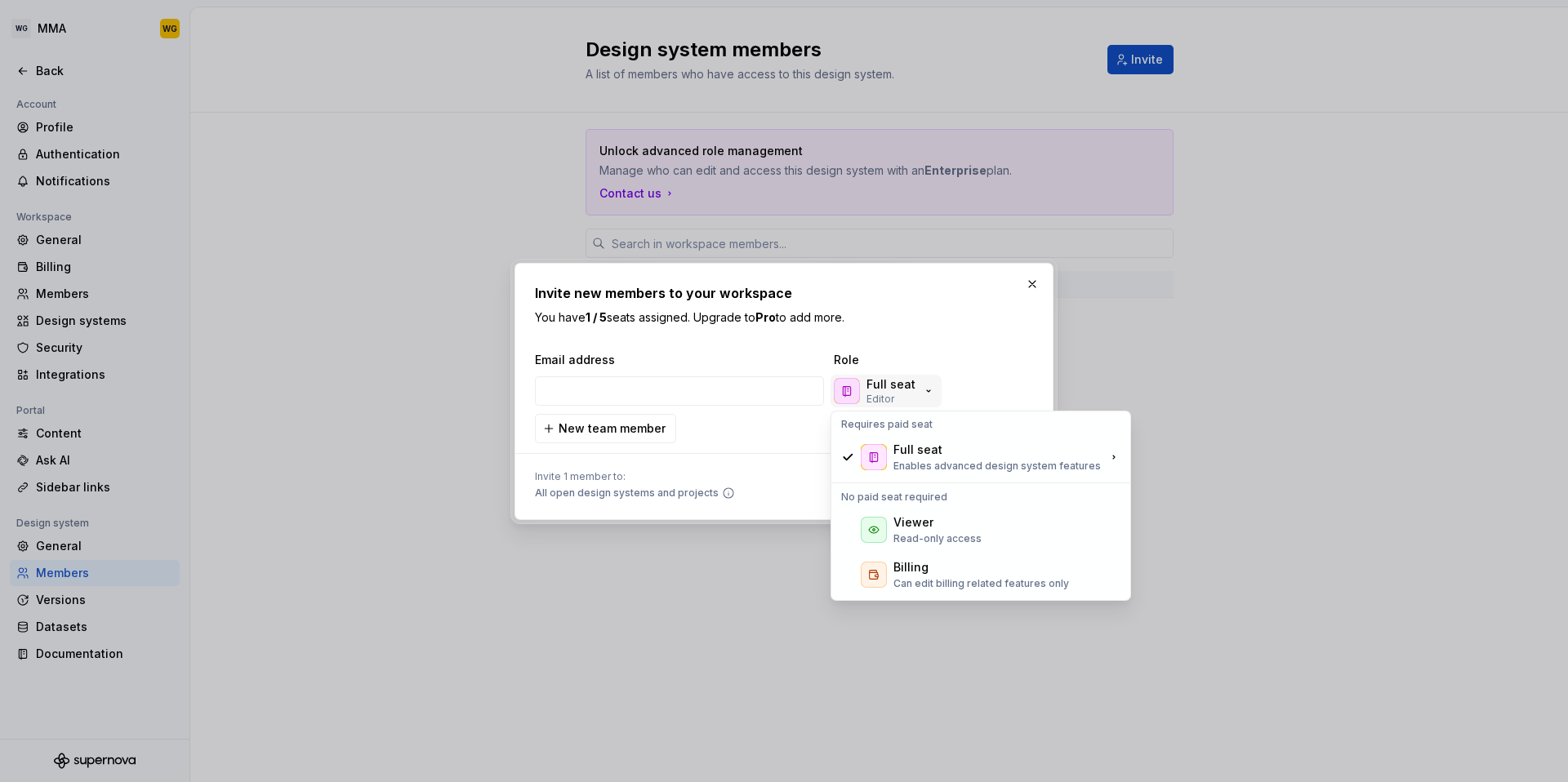
click at [922, 391] on icon "button" at bounding box center [928, 391] width 13 height 13
